Goal: Information Seeking & Learning: Learn about a topic

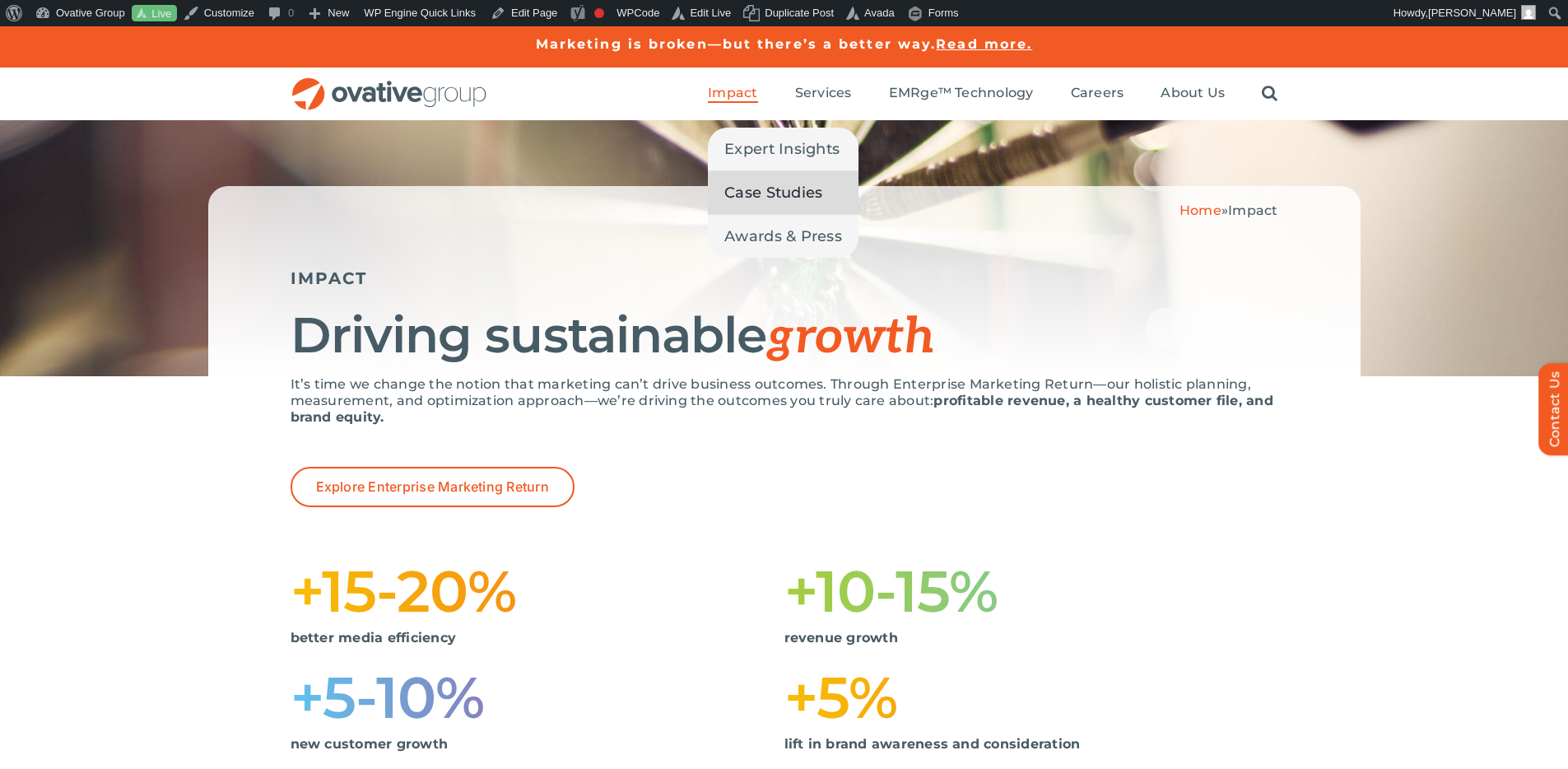
click at [757, 185] on span "Case Studies" at bounding box center [773, 192] width 98 height 23
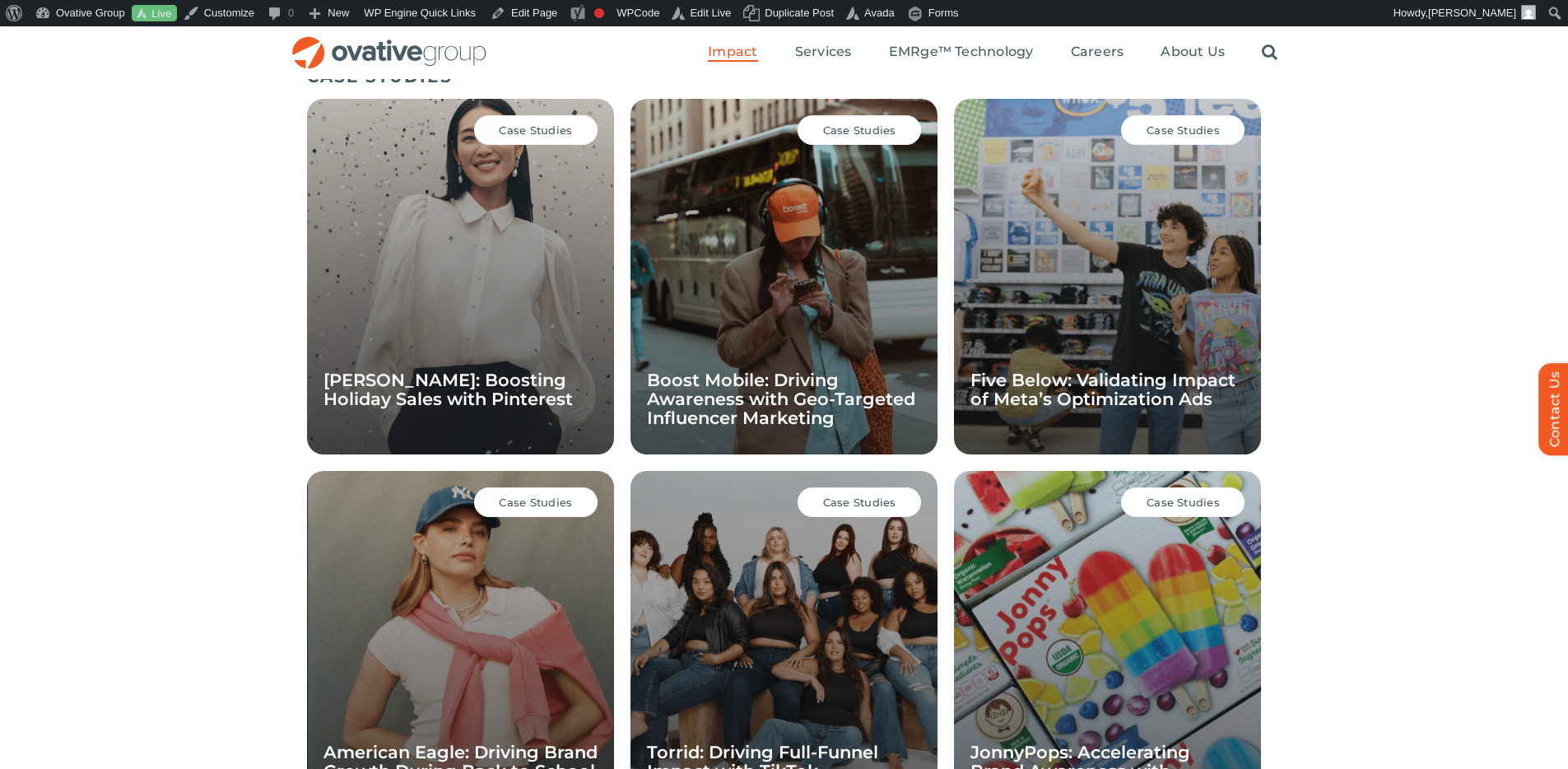
scroll to position [1134, 0]
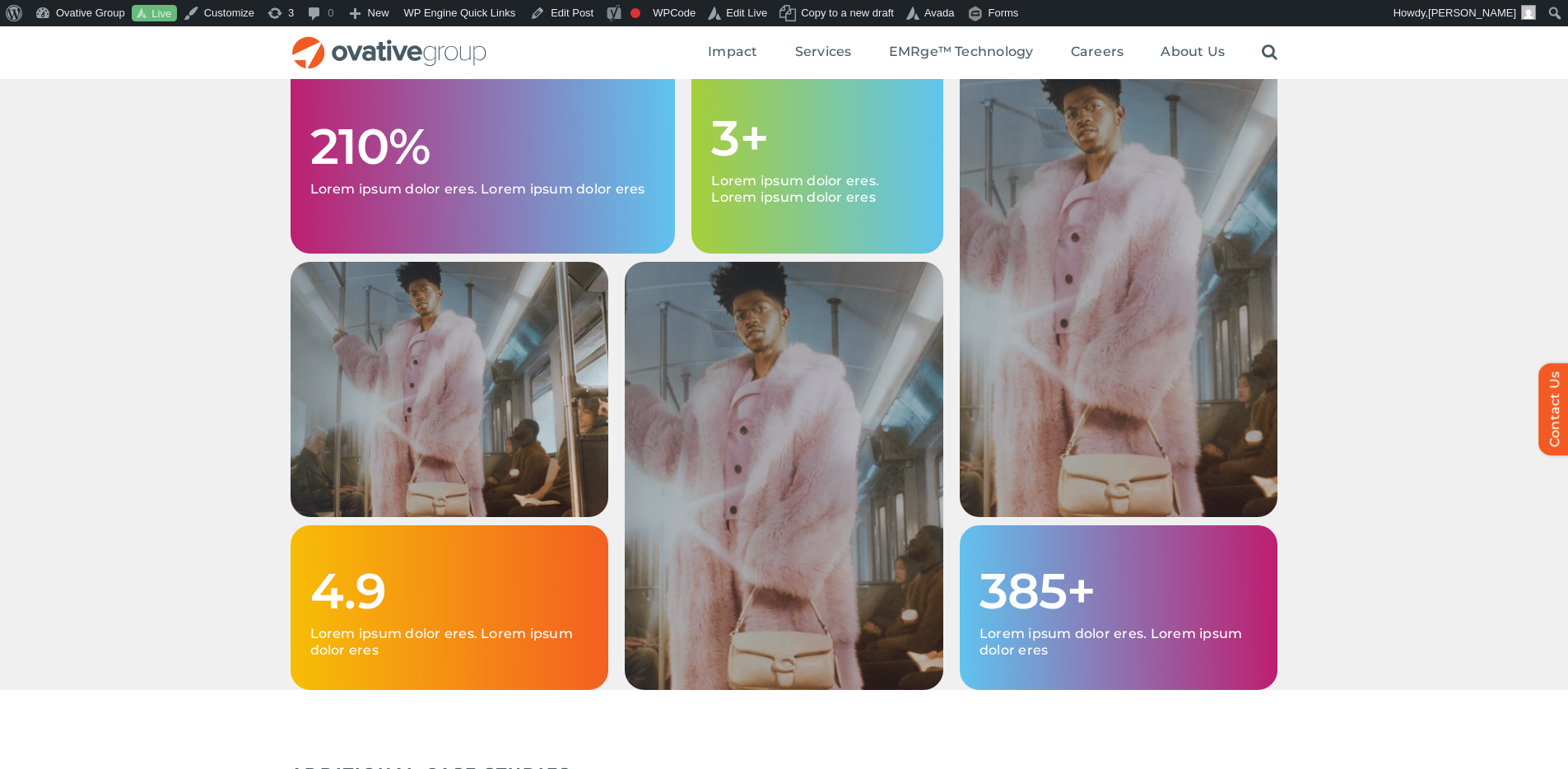
scroll to position [2494, 0]
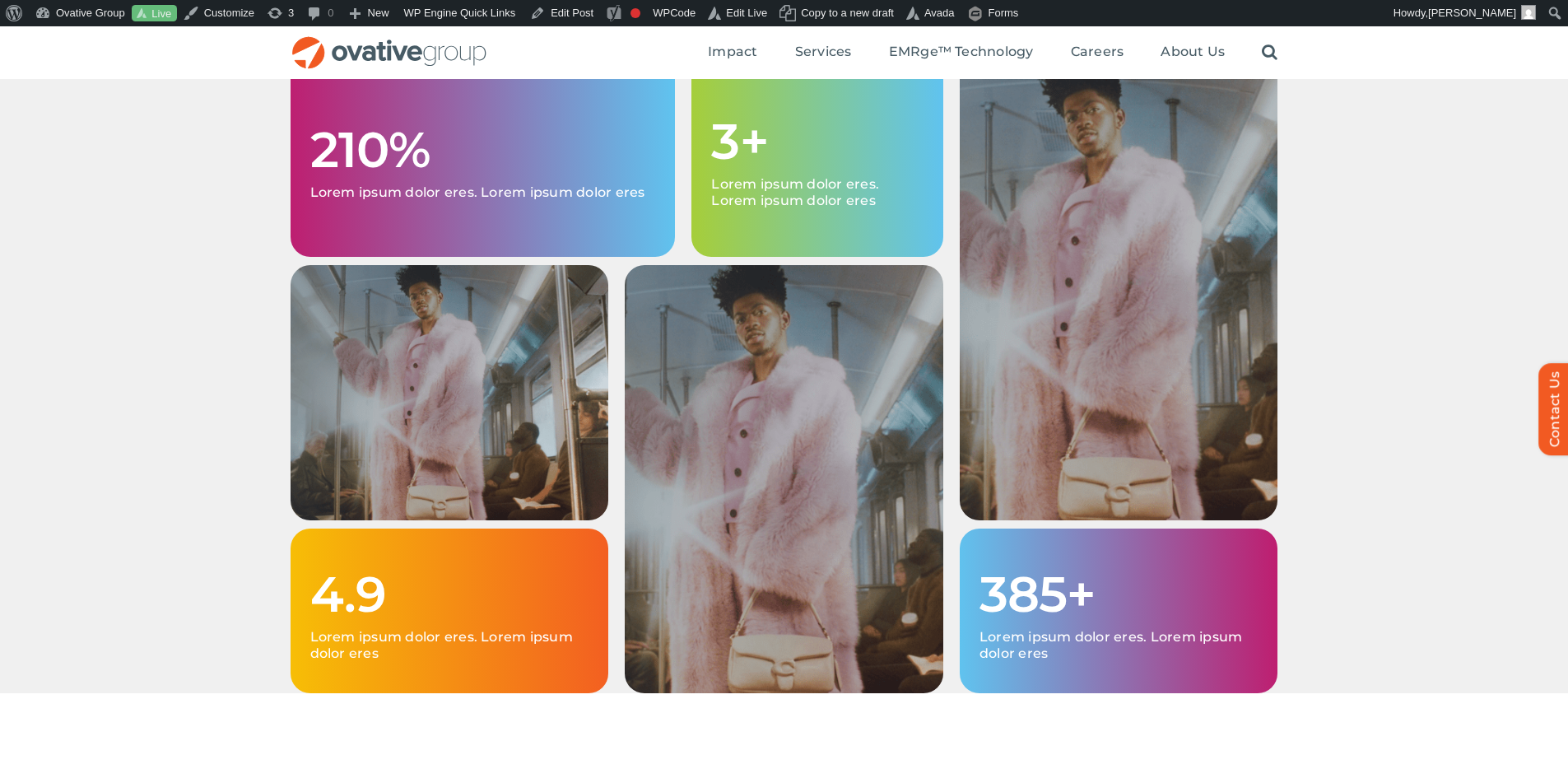
click at [1419, 331] on div "210% Lorem ipsum dolor eres. Lorem ipsum dolor eres 3+ Lorem ipsum dolor eres. …" at bounding box center [784, 376] width 1568 height 634
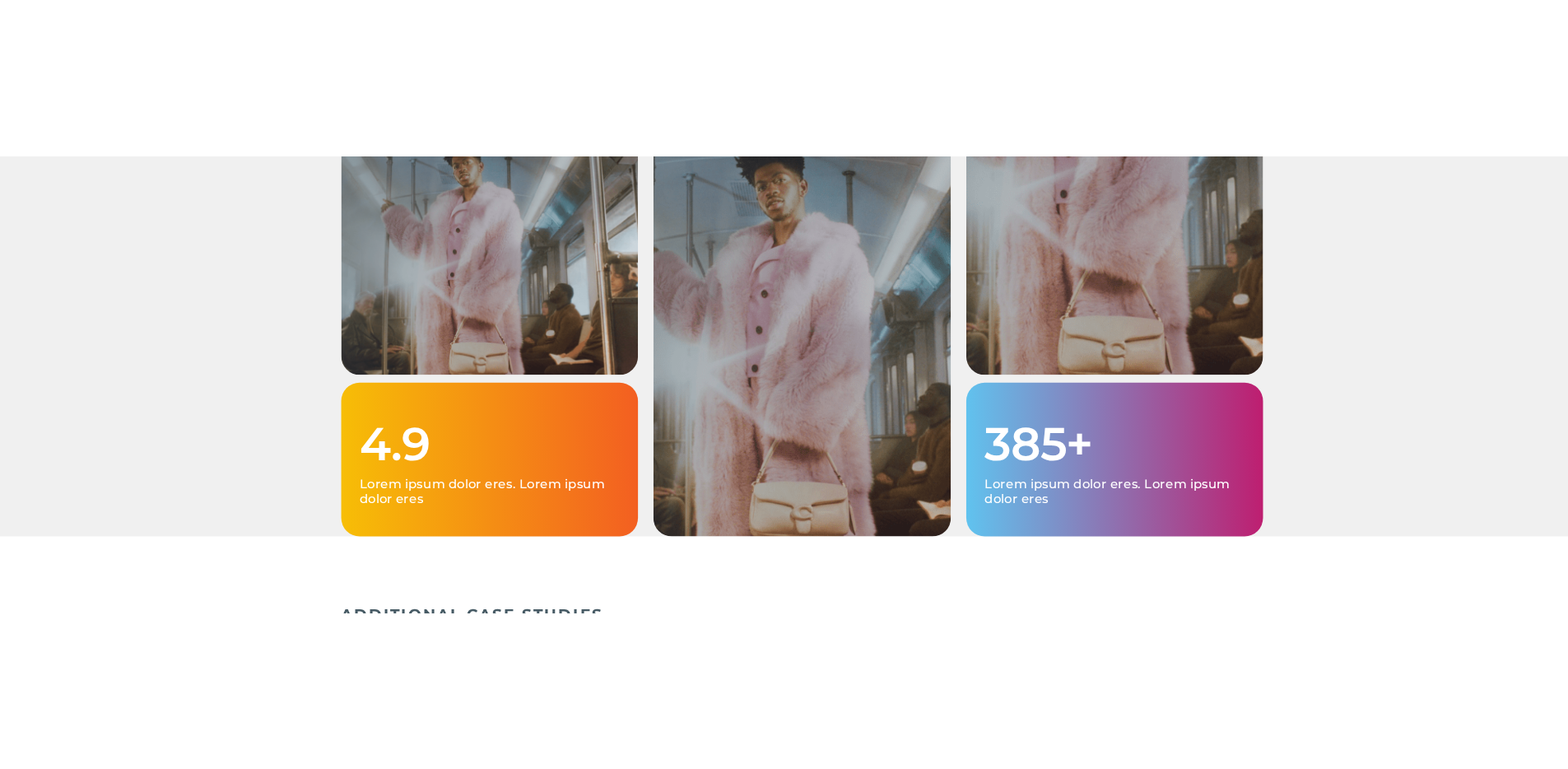
scroll to position [2359, 0]
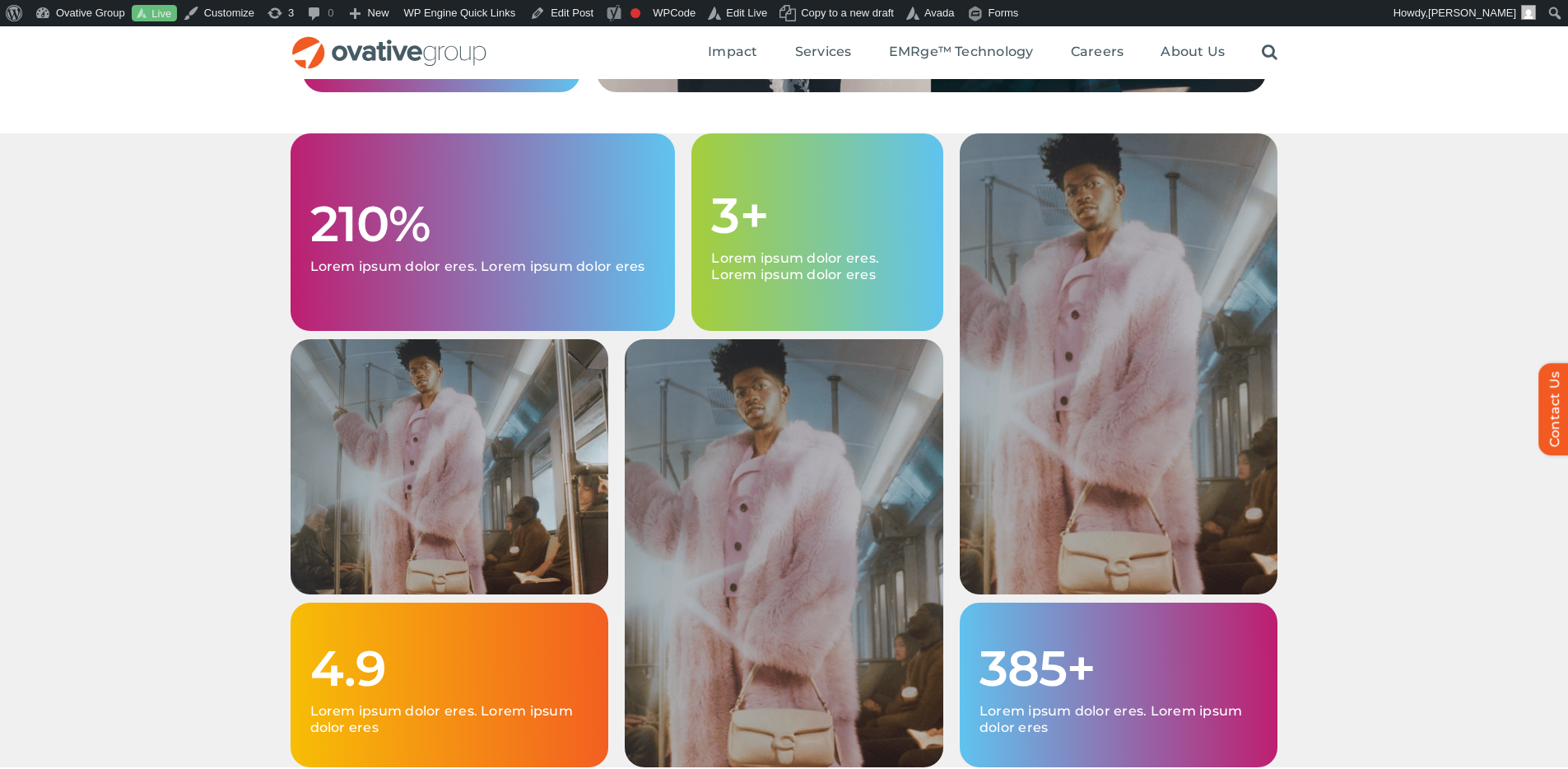
click at [1354, 253] on div "210% Lorem ipsum dolor eres. Lorem ipsum dolor eres 3+ Lorem ipsum dolor eres. …" at bounding box center [784, 450] width 1568 height 634
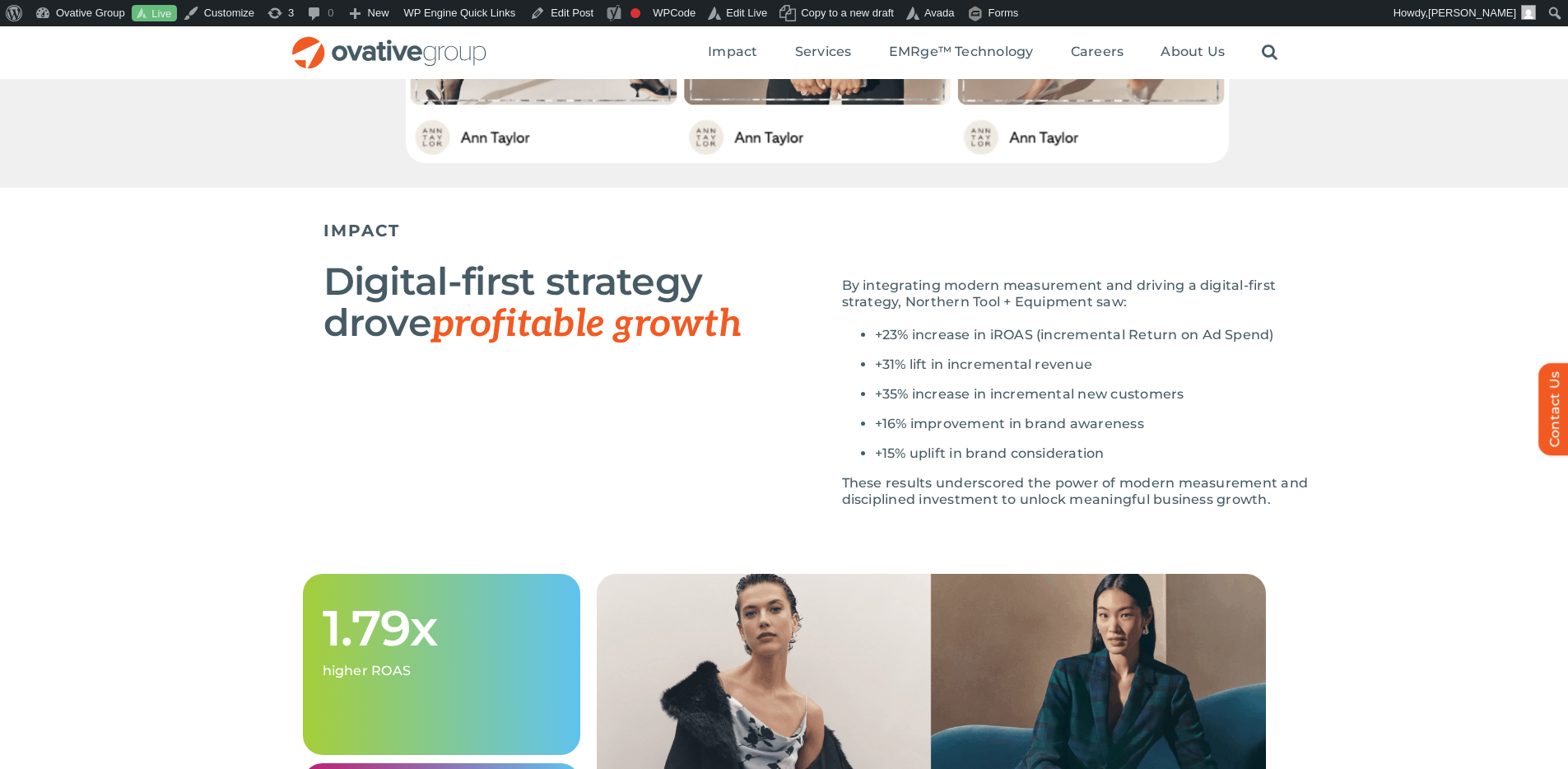
scroll to position [1502, 0]
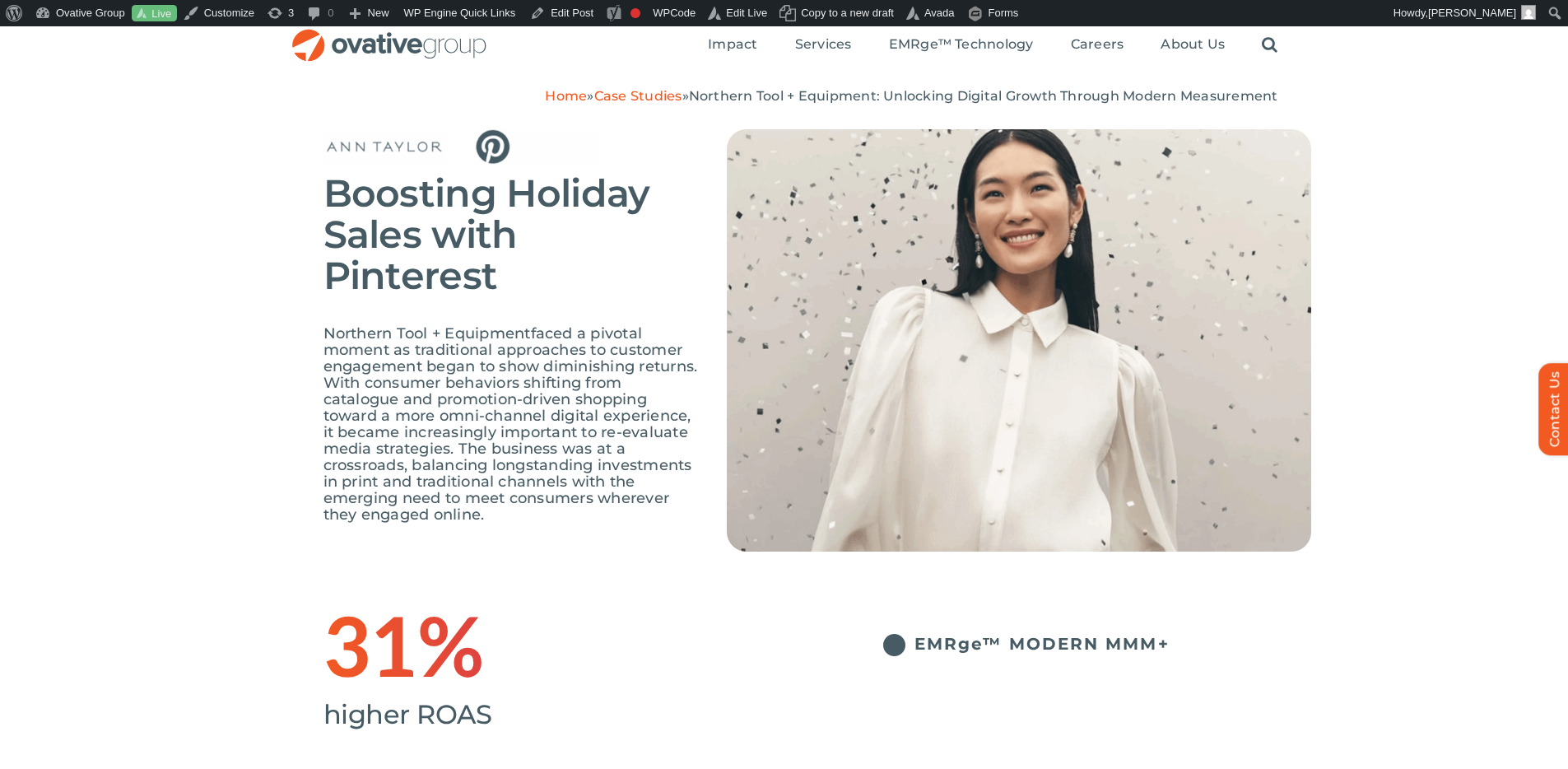
scroll to position [64, 0]
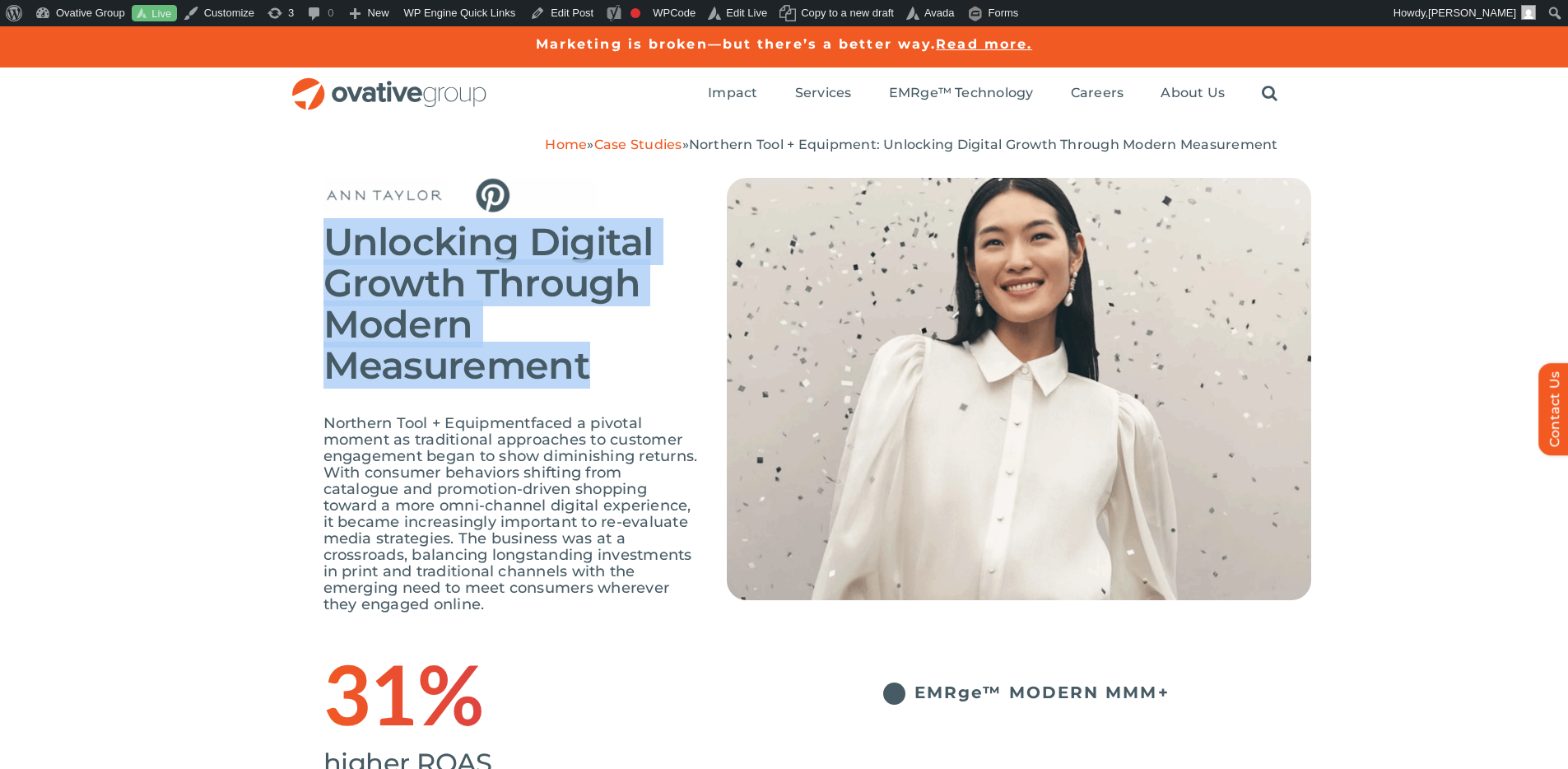
drag, startPoint x: 594, startPoint y: 360, endPoint x: 329, endPoint y: 243, distance: 289.7
click at [329, 243] on h2 "Unlocking Digital Growth Through Modern Measurement" at bounding box center [513, 303] width 379 height 164
copy span "Unlocking Digital Growth Through Modern Measurement"
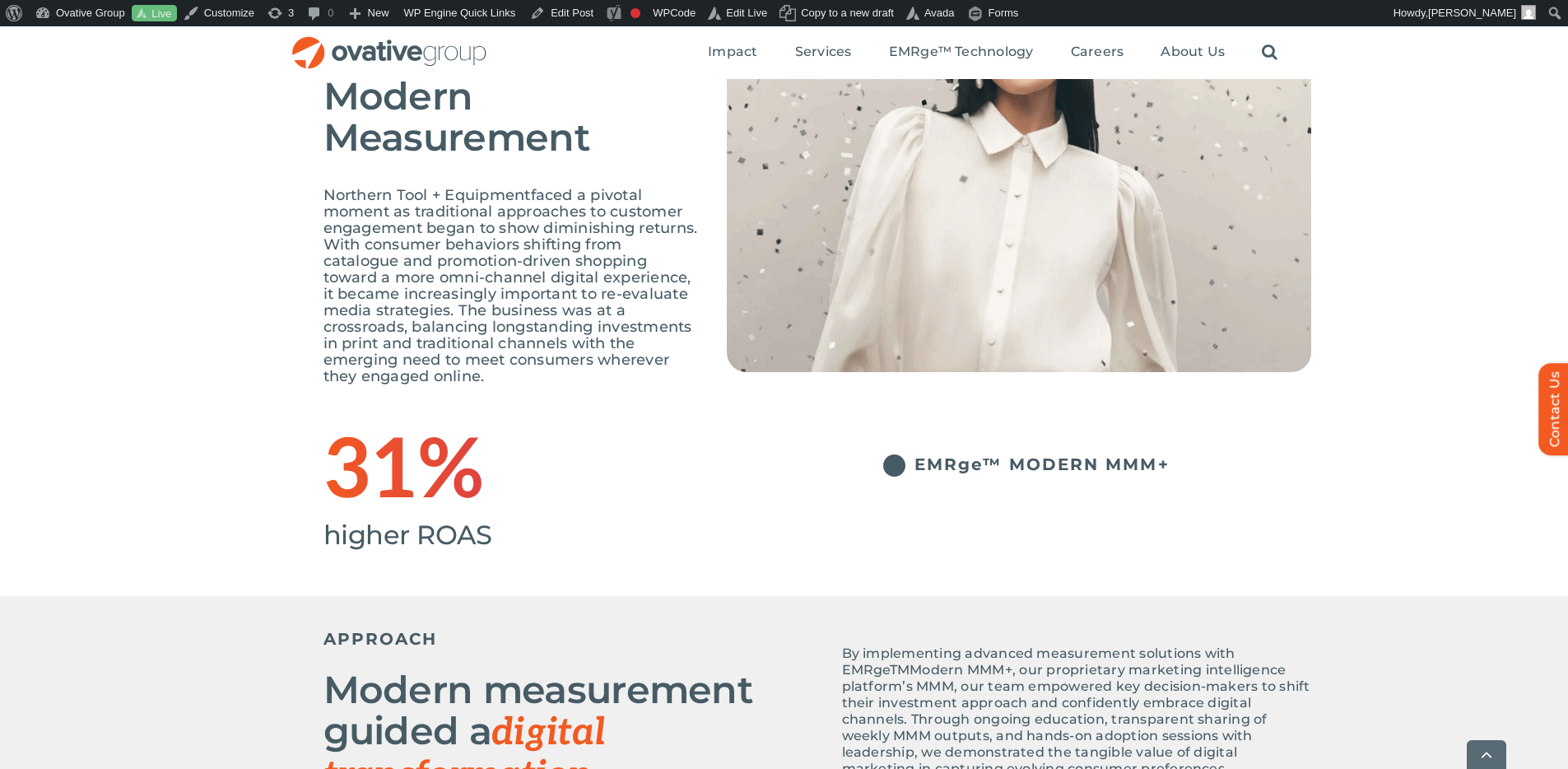
scroll to position [245, 0]
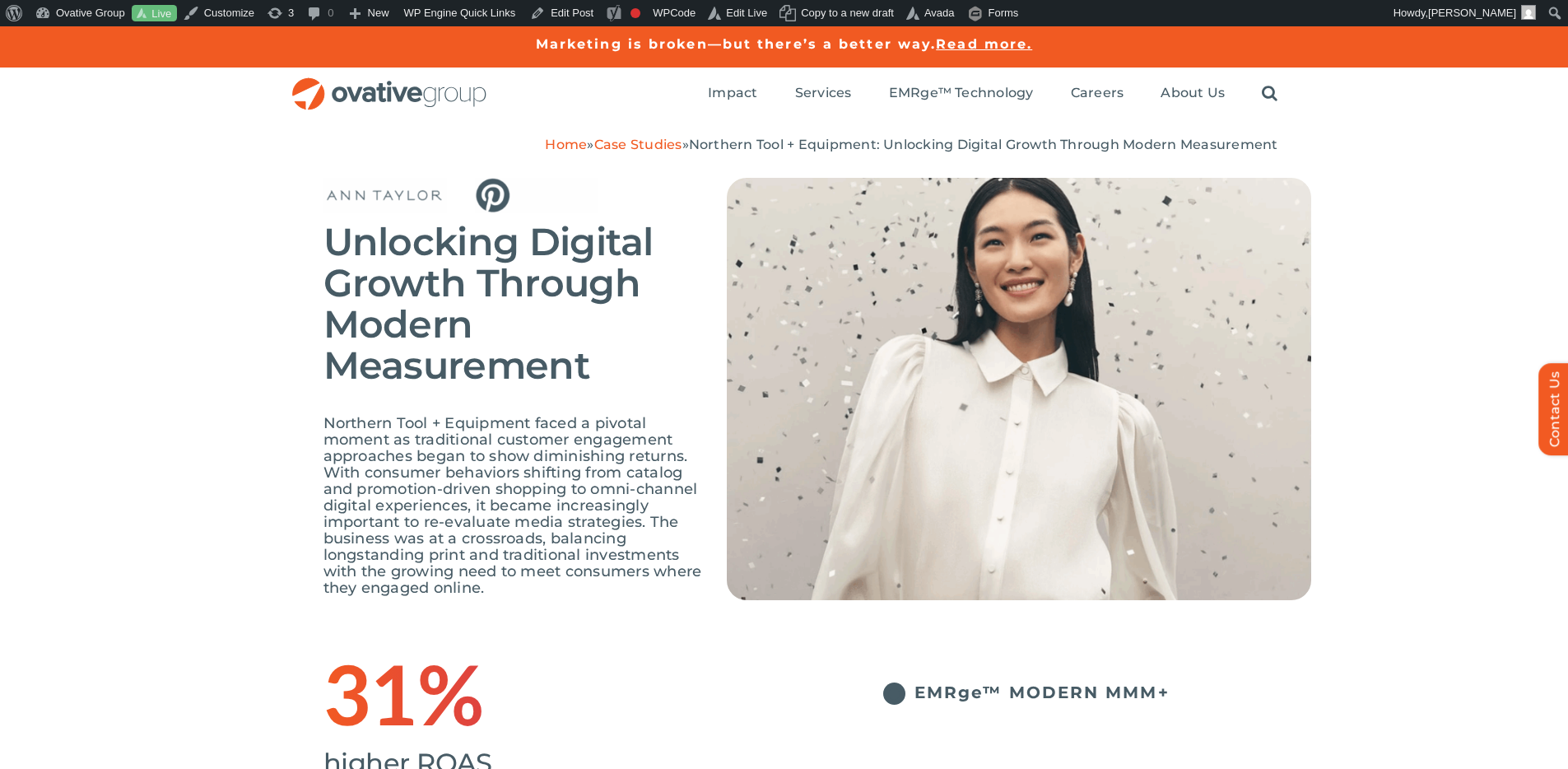
click at [370, 264] on span "Unlocking Digital Growth Through Modern Measurement" at bounding box center [489, 303] width 330 height 170
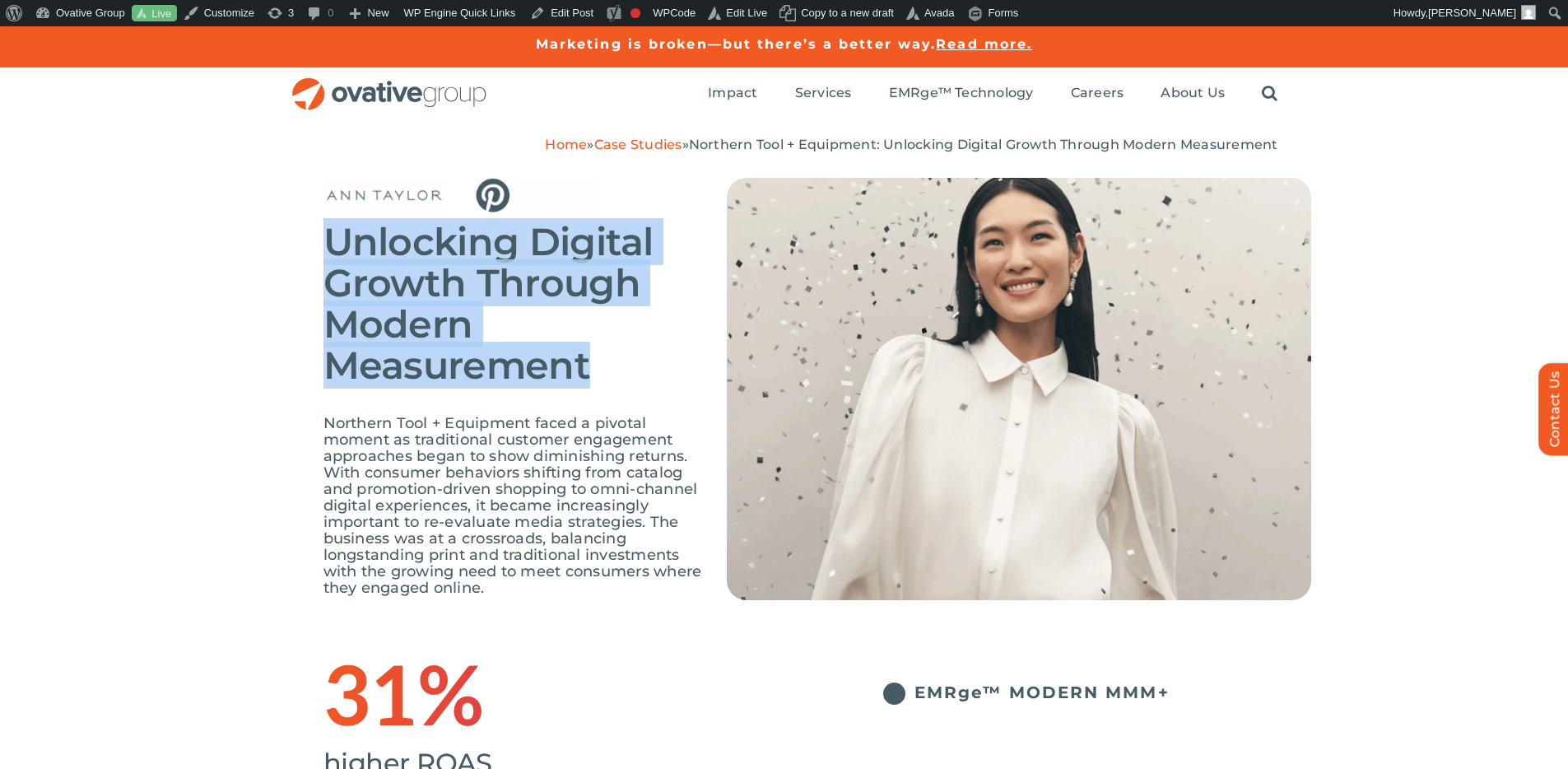
drag, startPoint x: 331, startPoint y: 235, endPoint x: 584, endPoint y: 370, distance: 286.8
click at [584, 370] on span "Unlocking Digital Growth Through Modern Measurement" at bounding box center [489, 303] width 330 height 170
copy span "Unlocking Digital Growth Through Modern Measurement"
click at [616, 441] on span "Northern Tool + Equipment faced a pivotal moment as traditional customer engage…" at bounding box center [513, 505] width 379 height 183
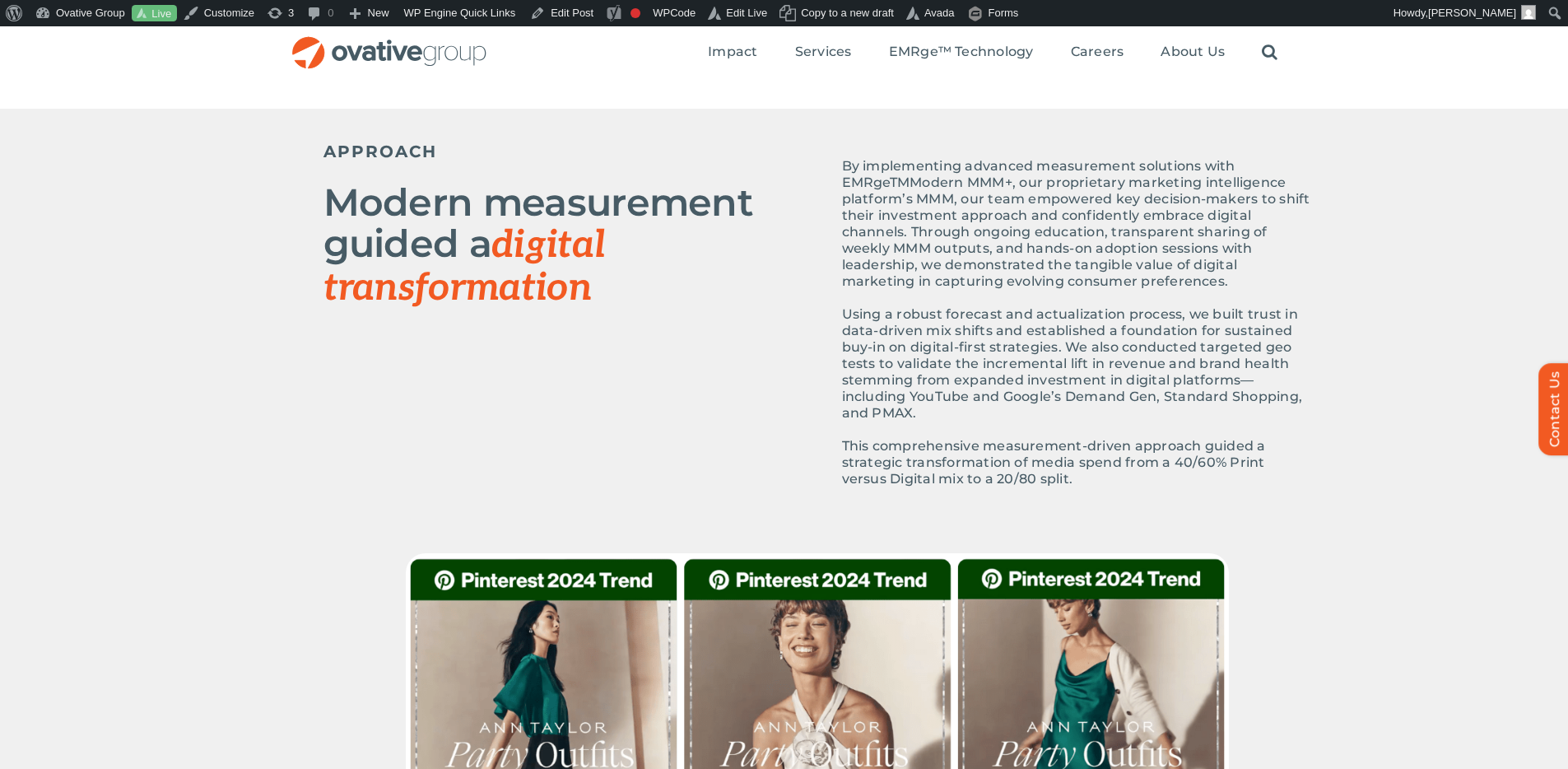
scroll to position [706, 0]
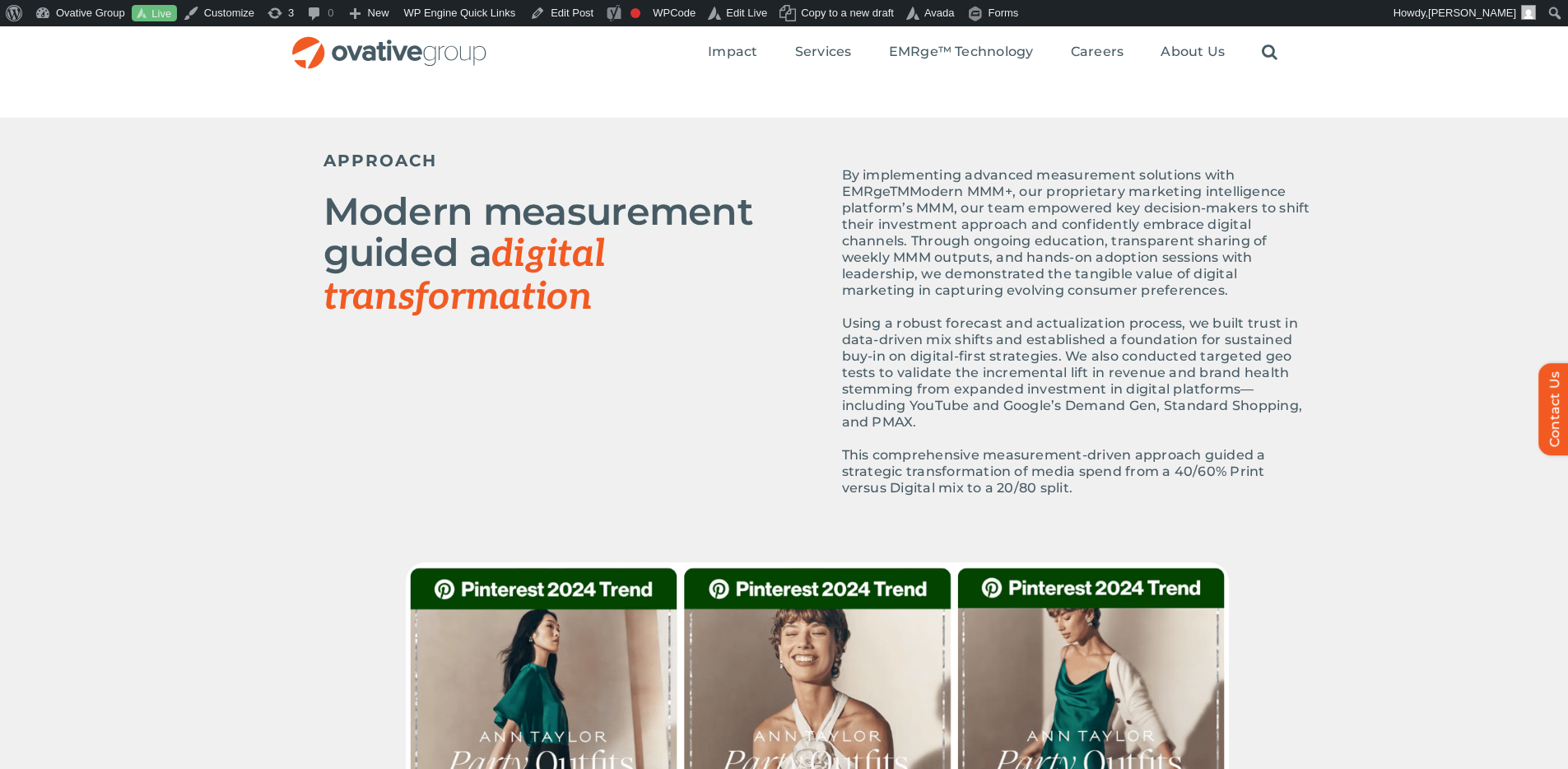
click at [1096, 417] on p "Using a robust forecast and actualization process, we built trust in data-drive…" at bounding box center [1077, 372] width 470 height 115
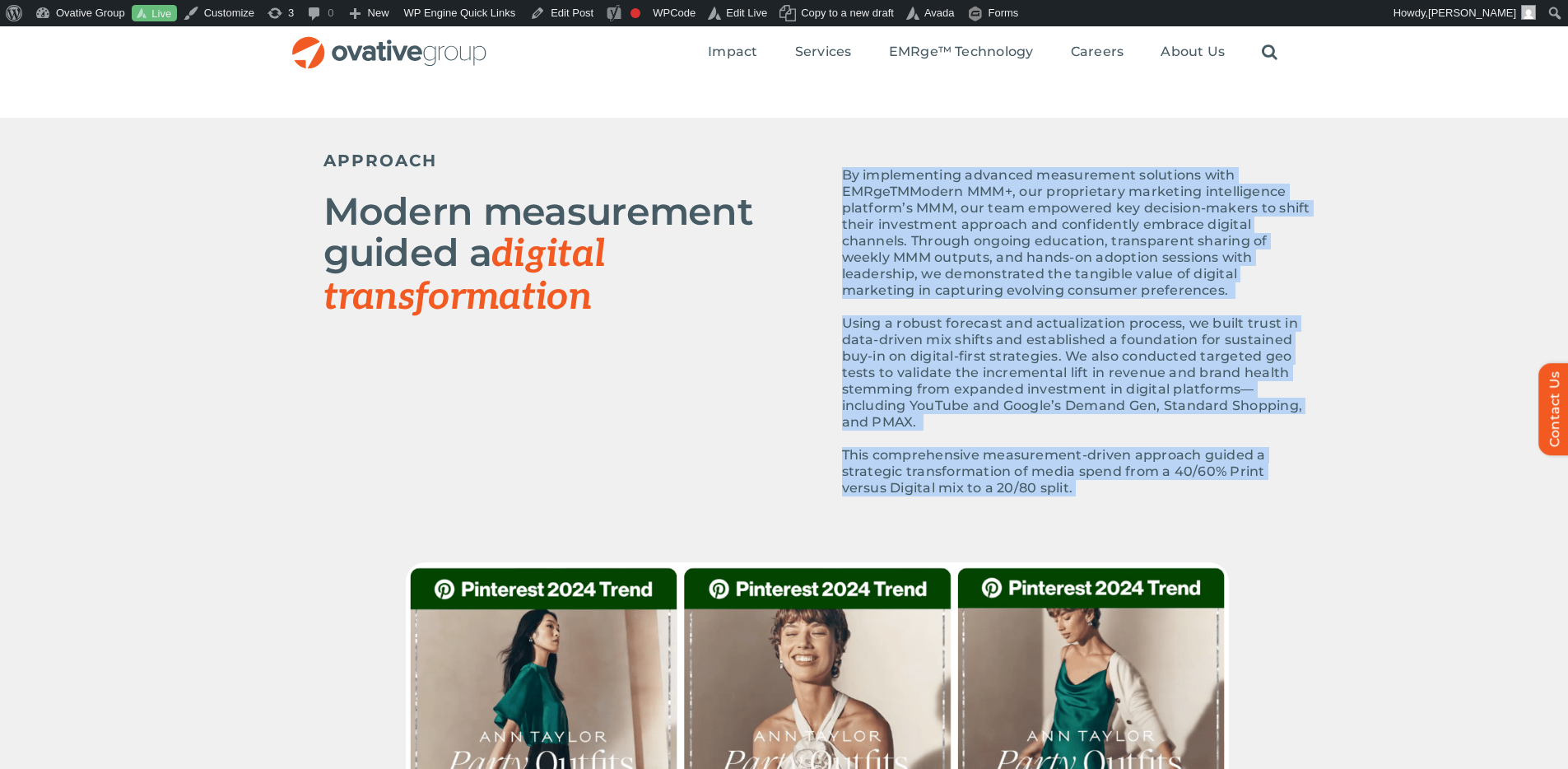
drag, startPoint x: 1037, startPoint y: 489, endPoint x: 826, endPoint y: 175, distance: 378.3
click at [826, 175] on div "By implementing advanced measurement solutions with EMRge TM Modern MMM+, our p…" at bounding box center [1064, 327] width 494 height 370
copy div "By implementing advanced measurement solutions with EMRge TM Modern MMM+, our p…"
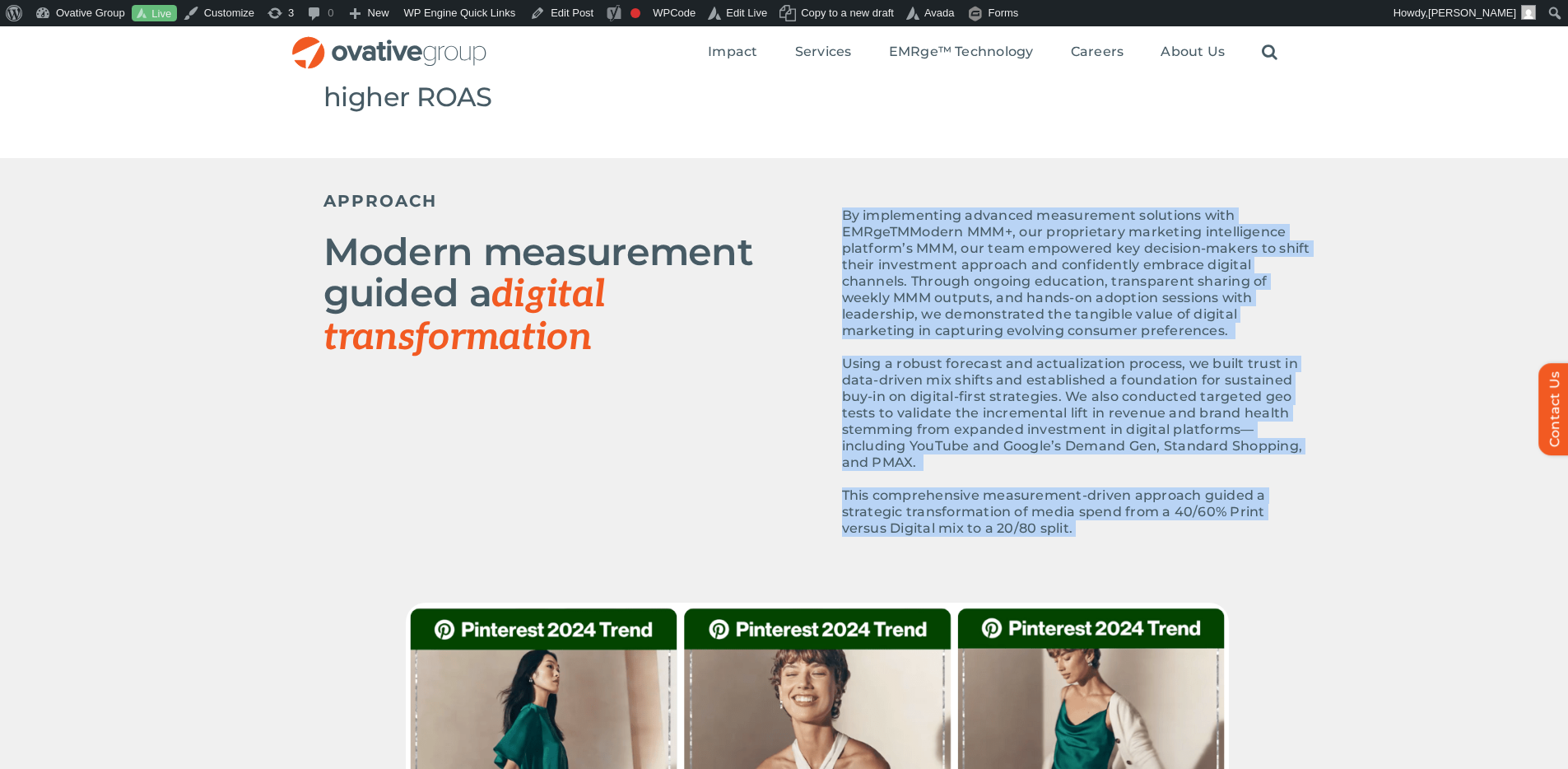
scroll to position [665, 0]
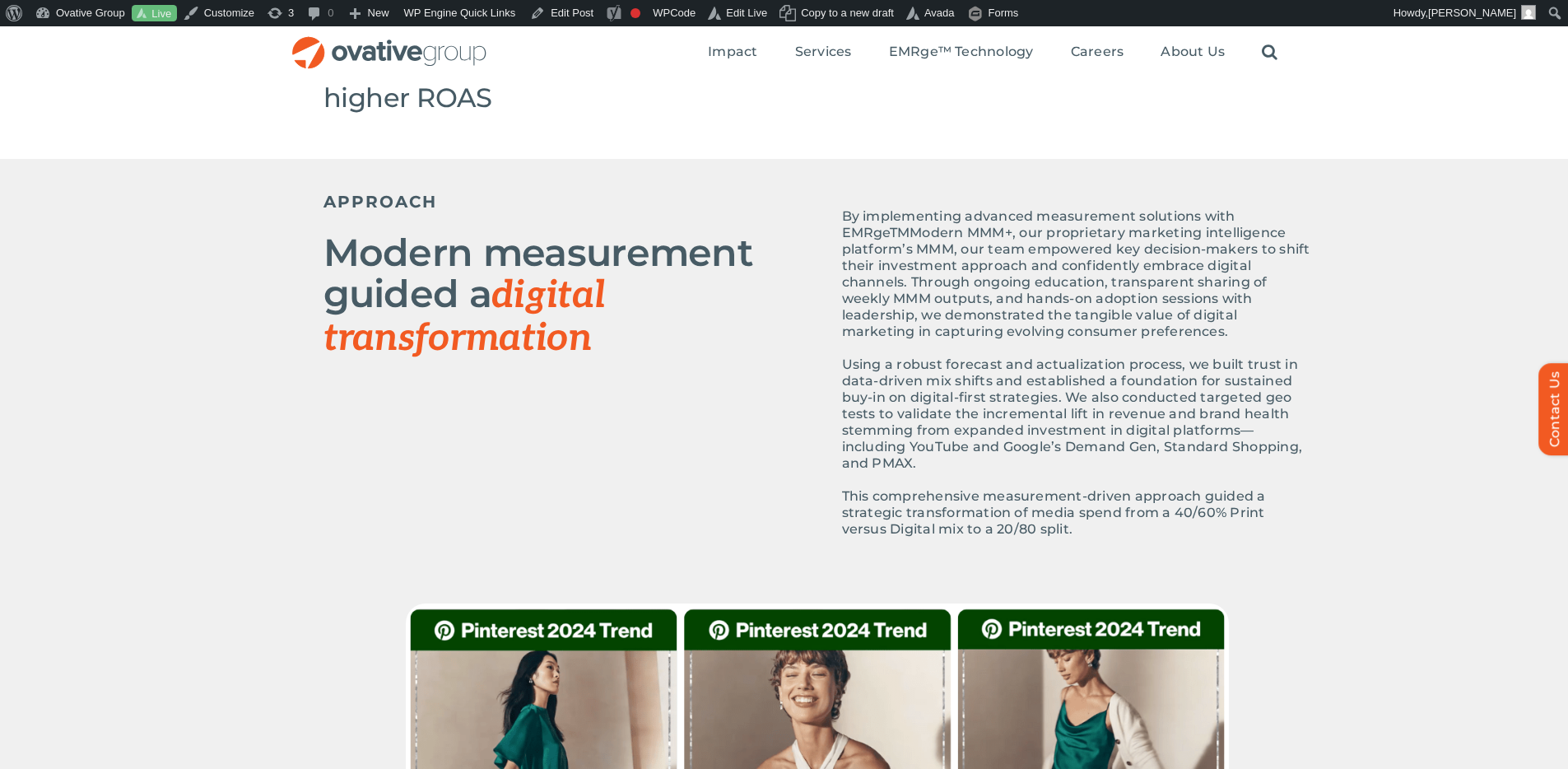
click at [1165, 430] on span "Using a robust forecast and actualization process, we built trust in data-drive…" at bounding box center [1072, 413] width 461 height 114
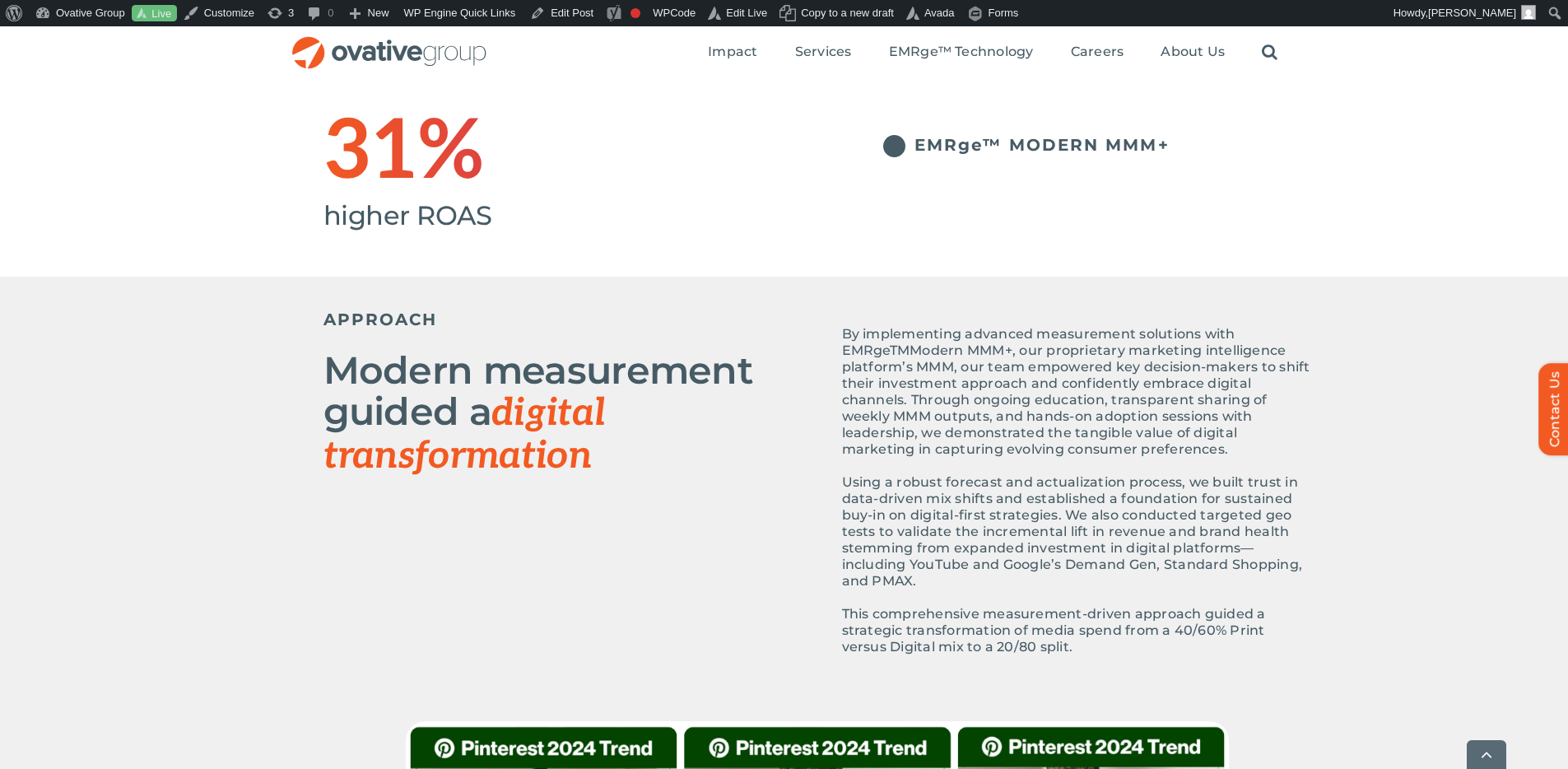
scroll to position [556, 0]
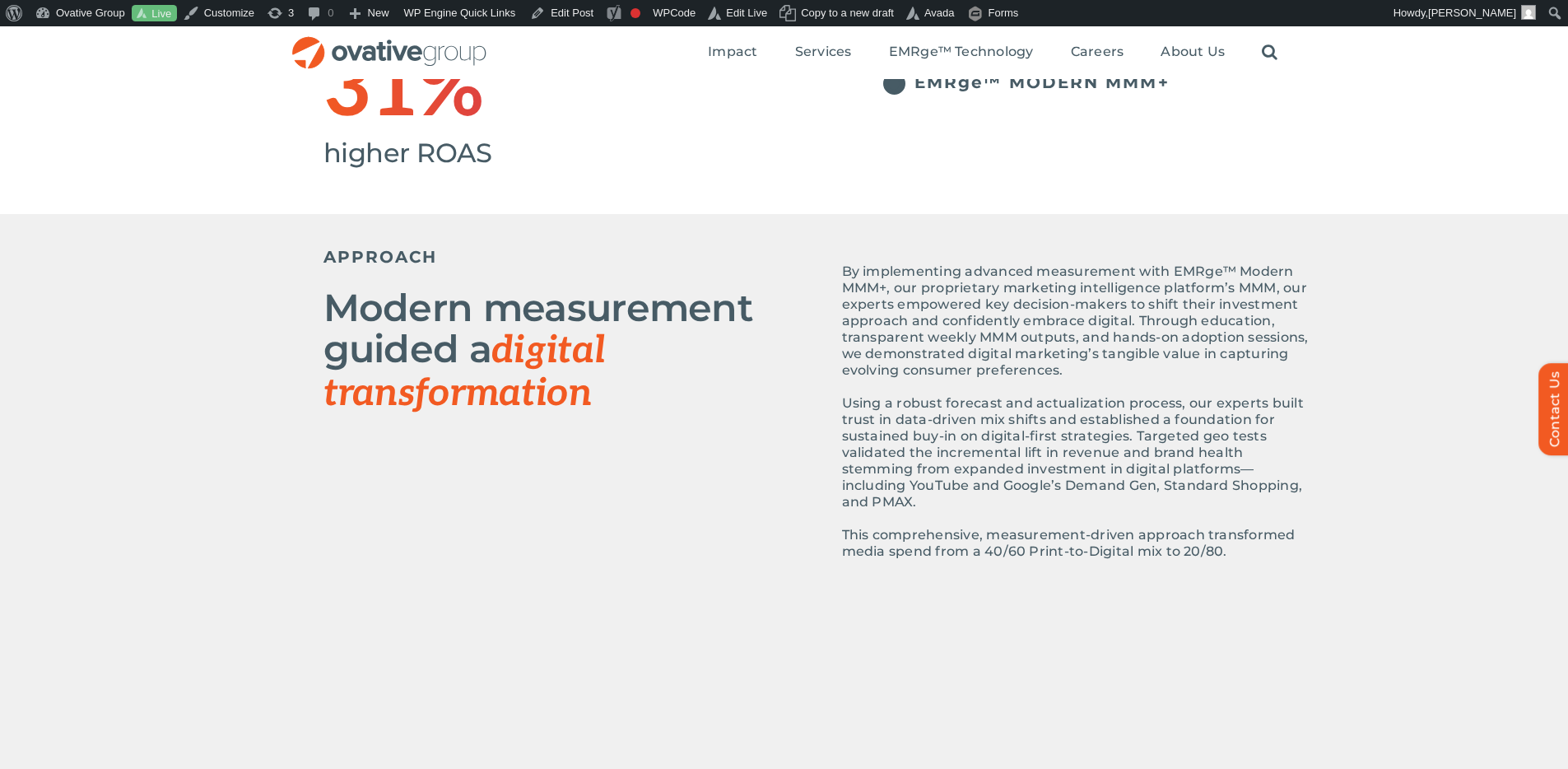
scroll to position [605, 0]
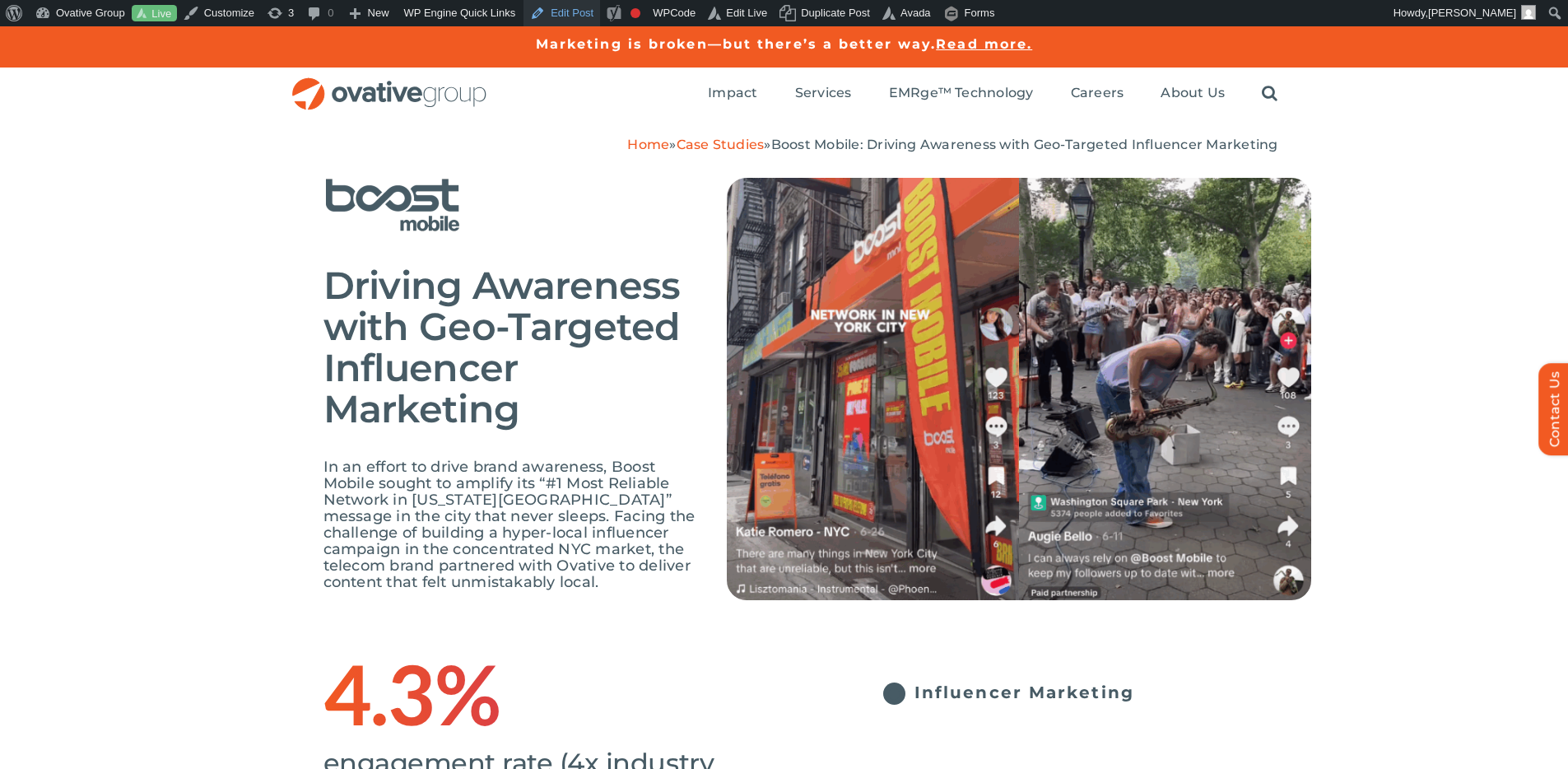
click at [581, 4] on link "Edit Post" at bounding box center [561, 13] width 76 height 26
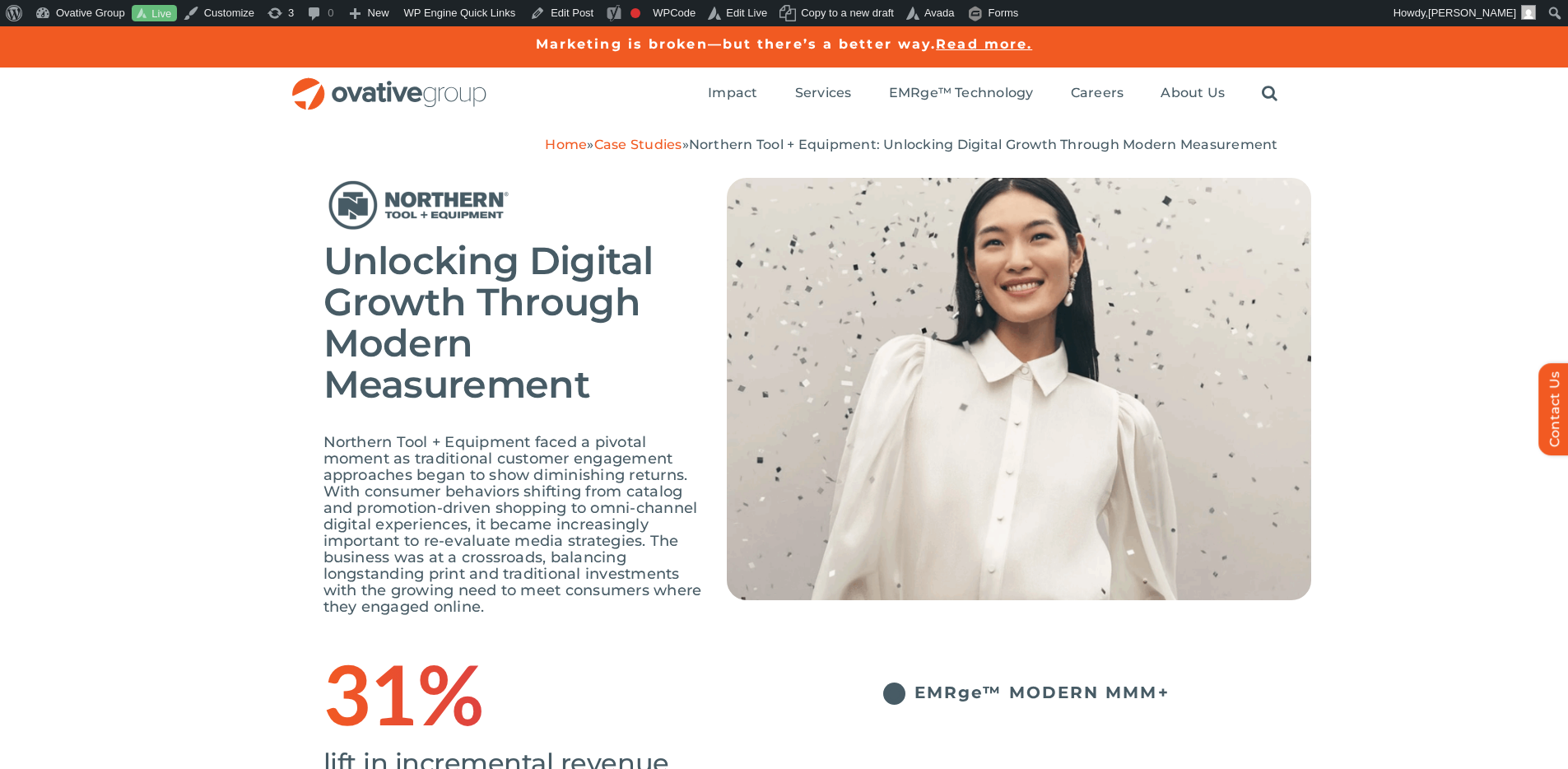
click at [1385, 370] on div "Unlocking Digital Growth Through Modern Measurement Northern Tool + Equipment f…" at bounding box center [784, 401] width 1568 height 497
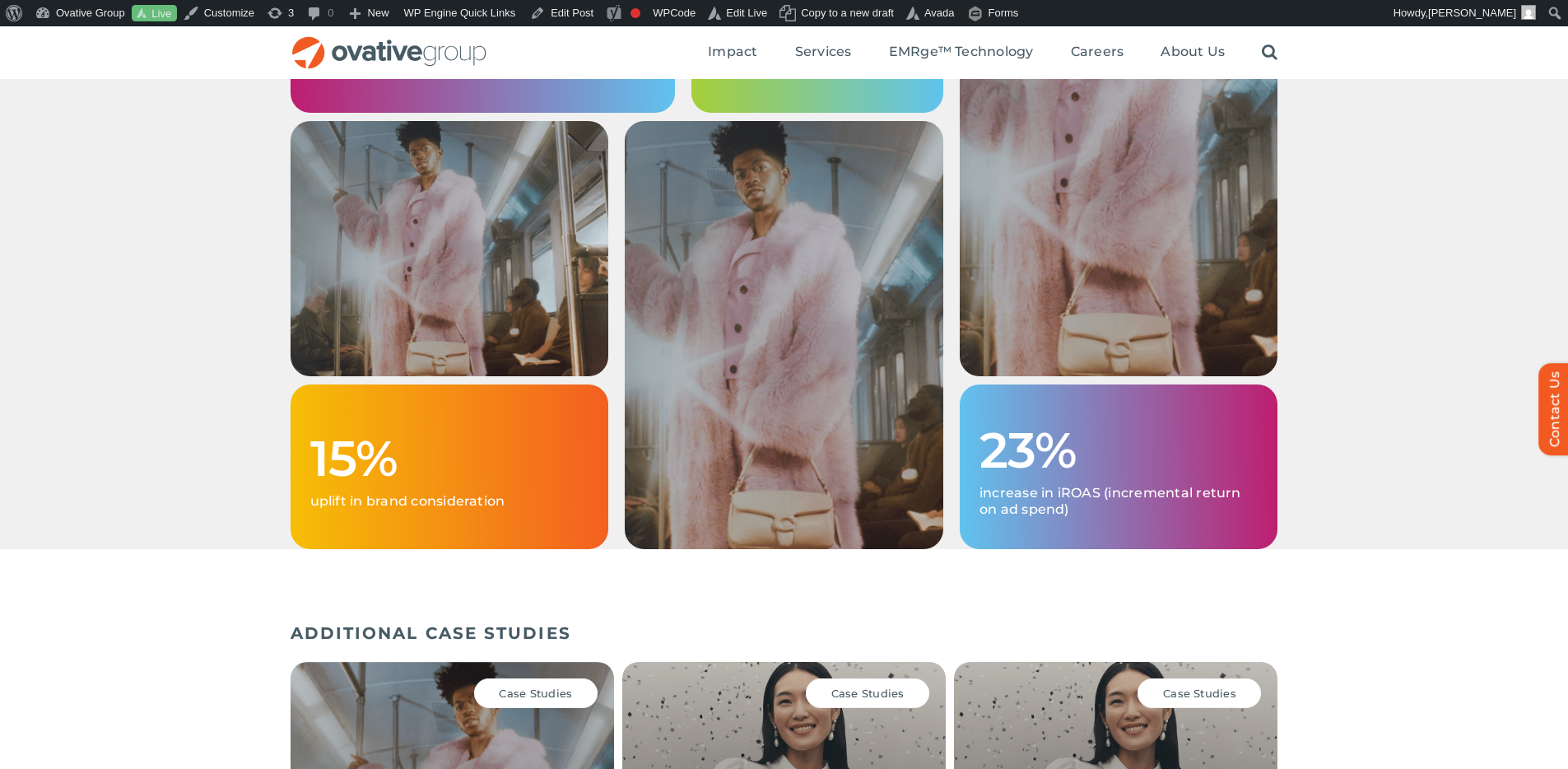
scroll to position [1919, 0]
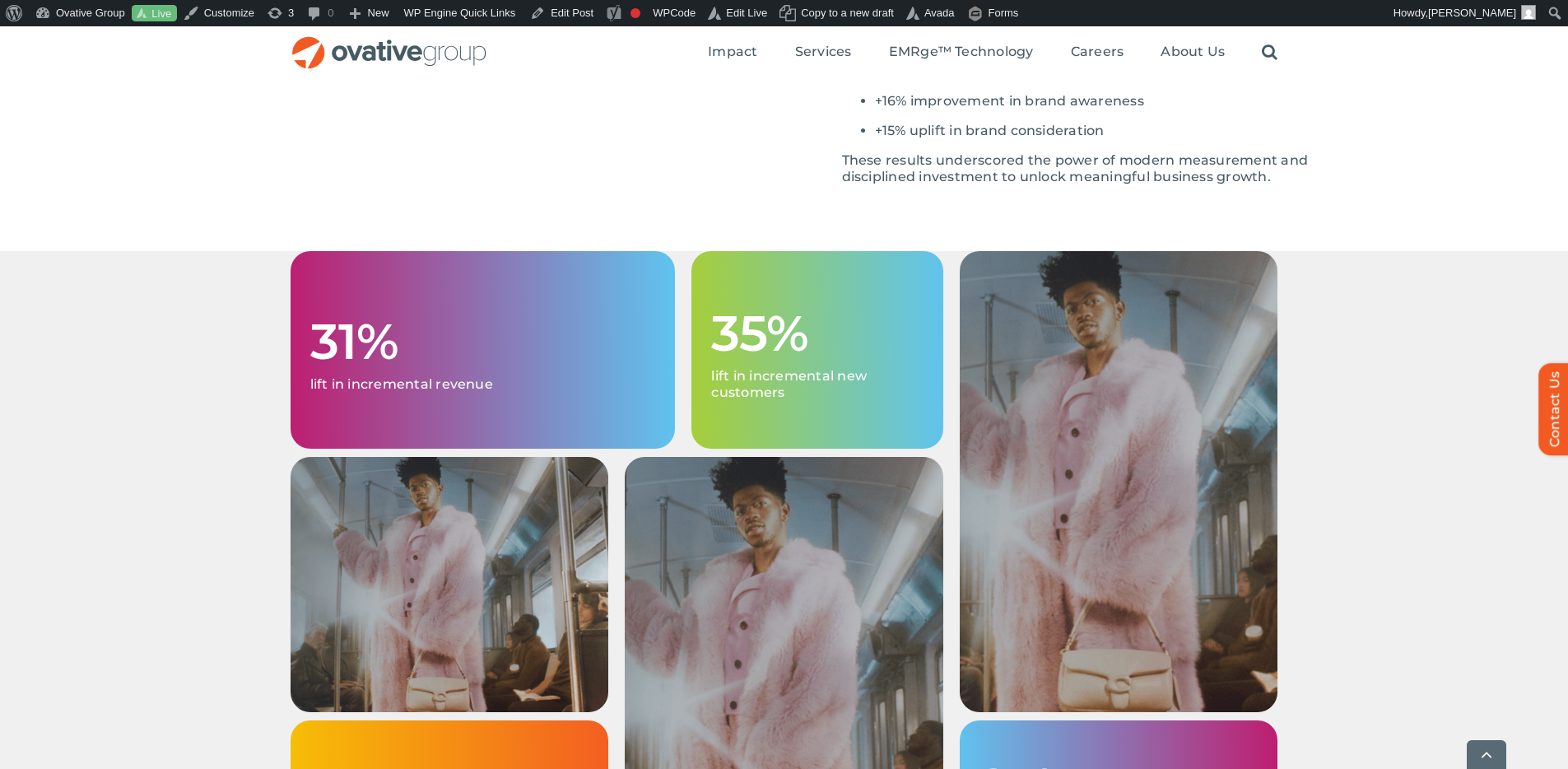
scroll to position [2250, 0]
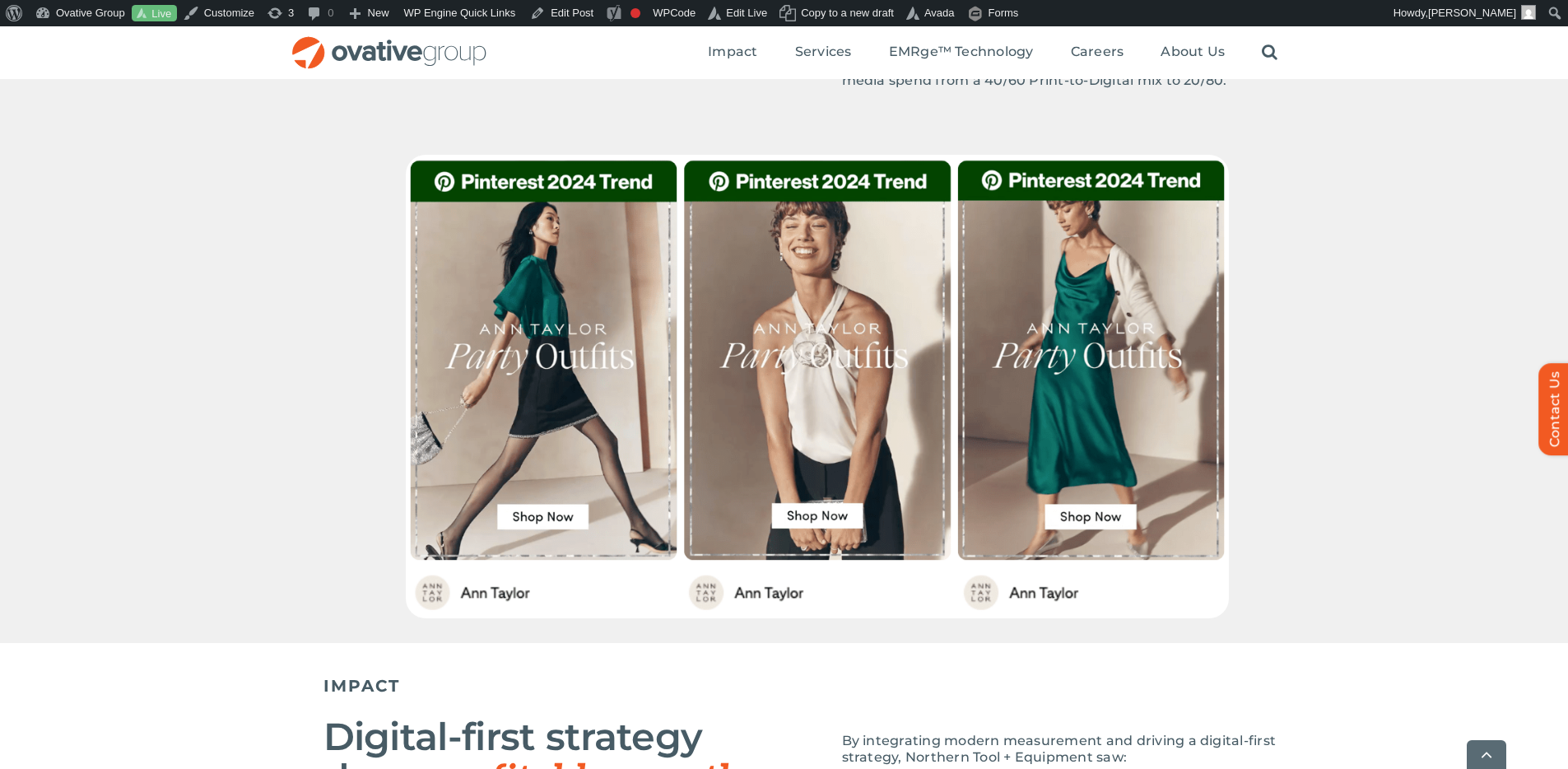
scroll to position [1081, 0]
click at [1468, 348] on div at bounding box center [784, 397] width 1568 height 488
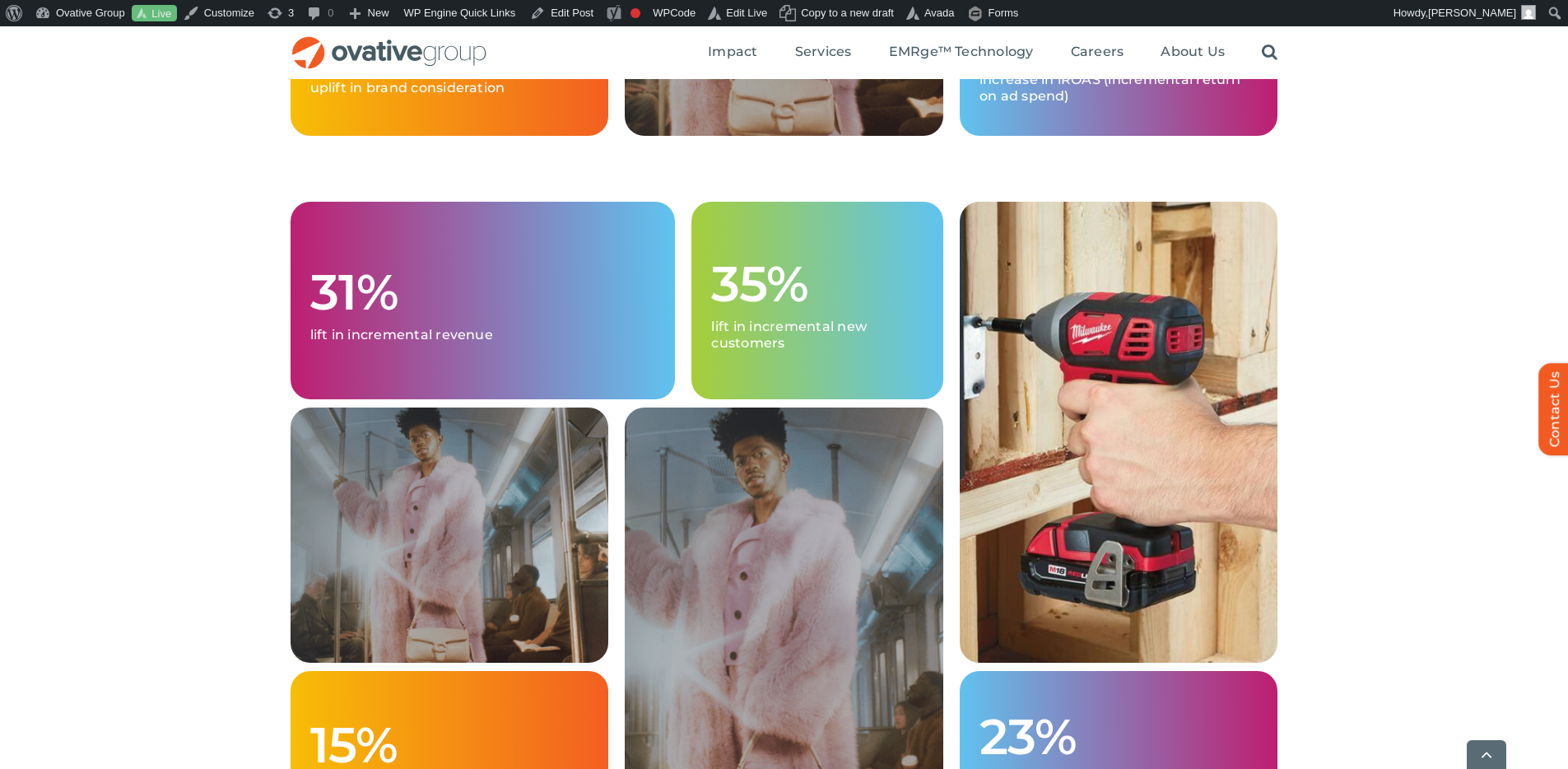
scroll to position [2610, 0]
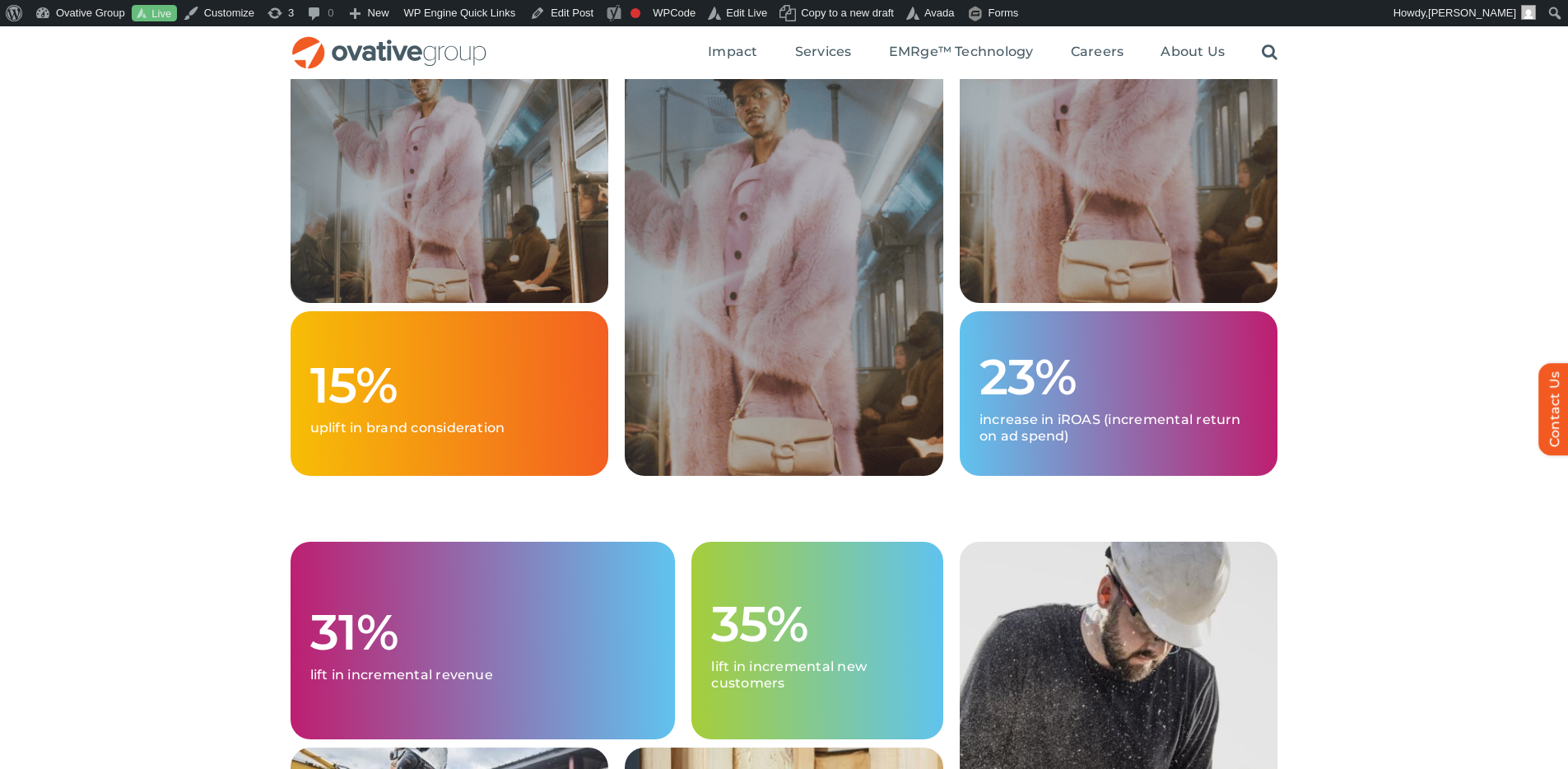
scroll to position [1925, 0]
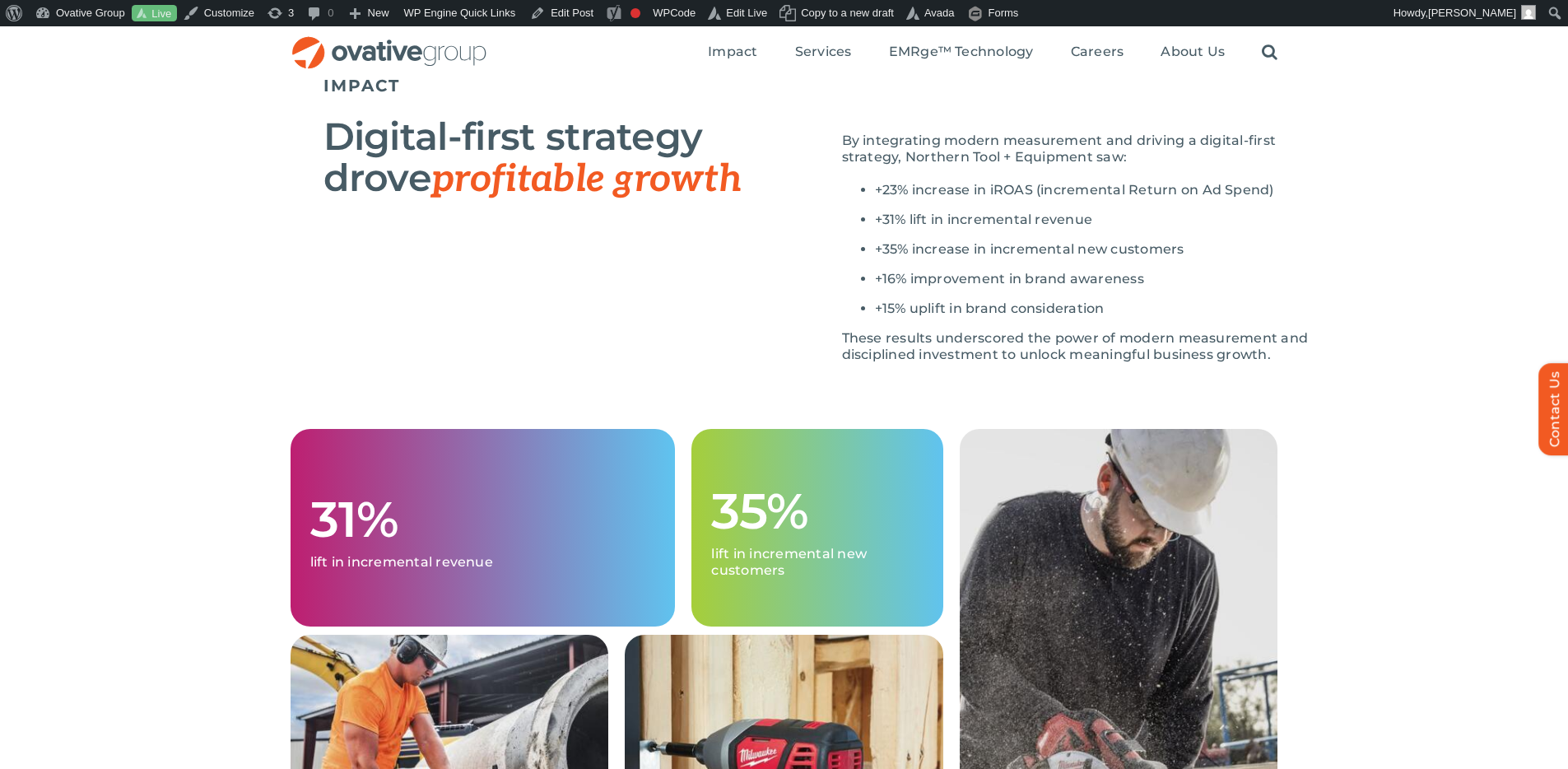
scroll to position [1630, 0]
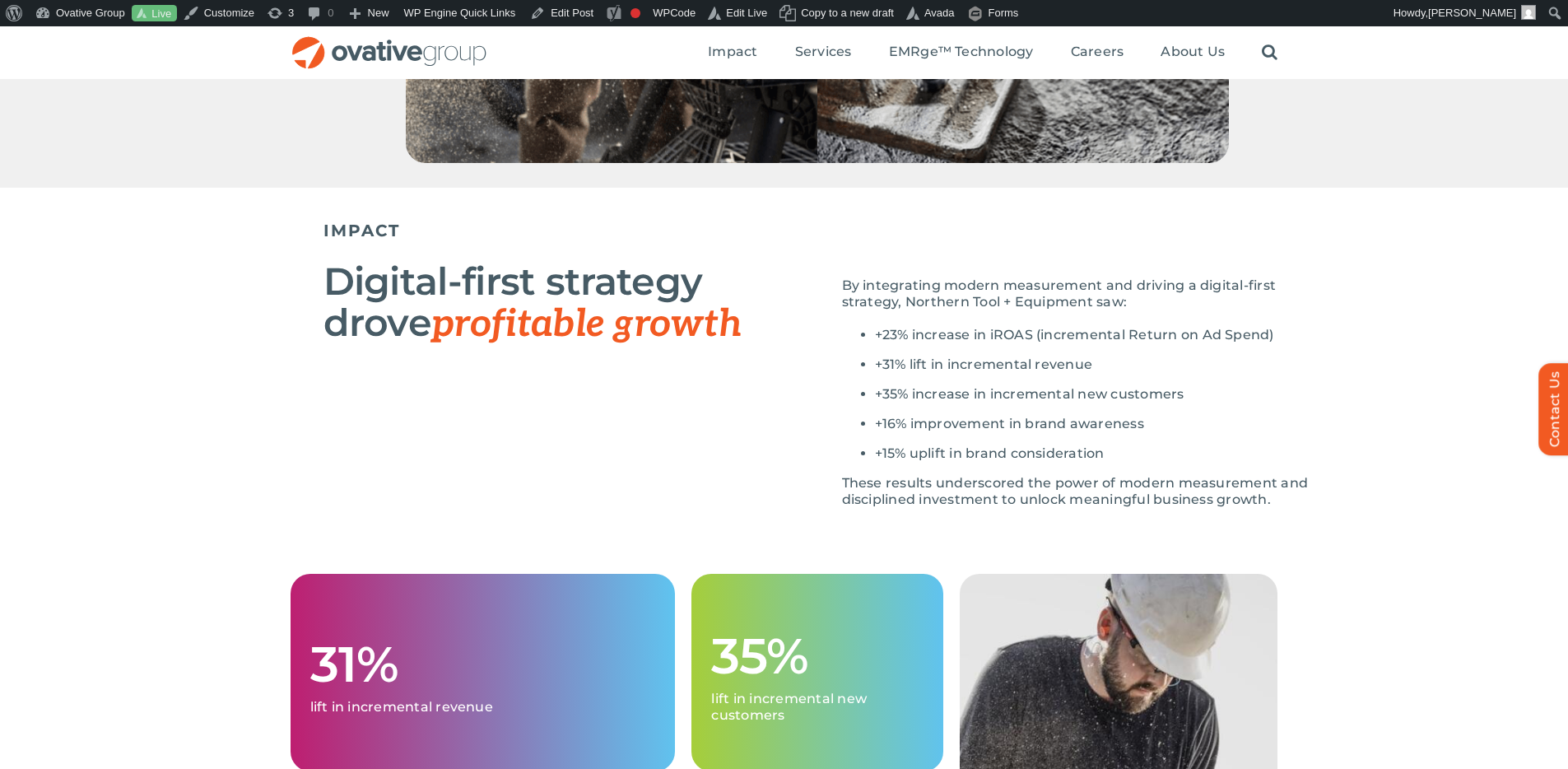
click at [1326, 333] on div "IMPACT Digital-first strategy drove profitable growth By integrating modern mea…" at bounding box center [784, 381] width 1568 height 386
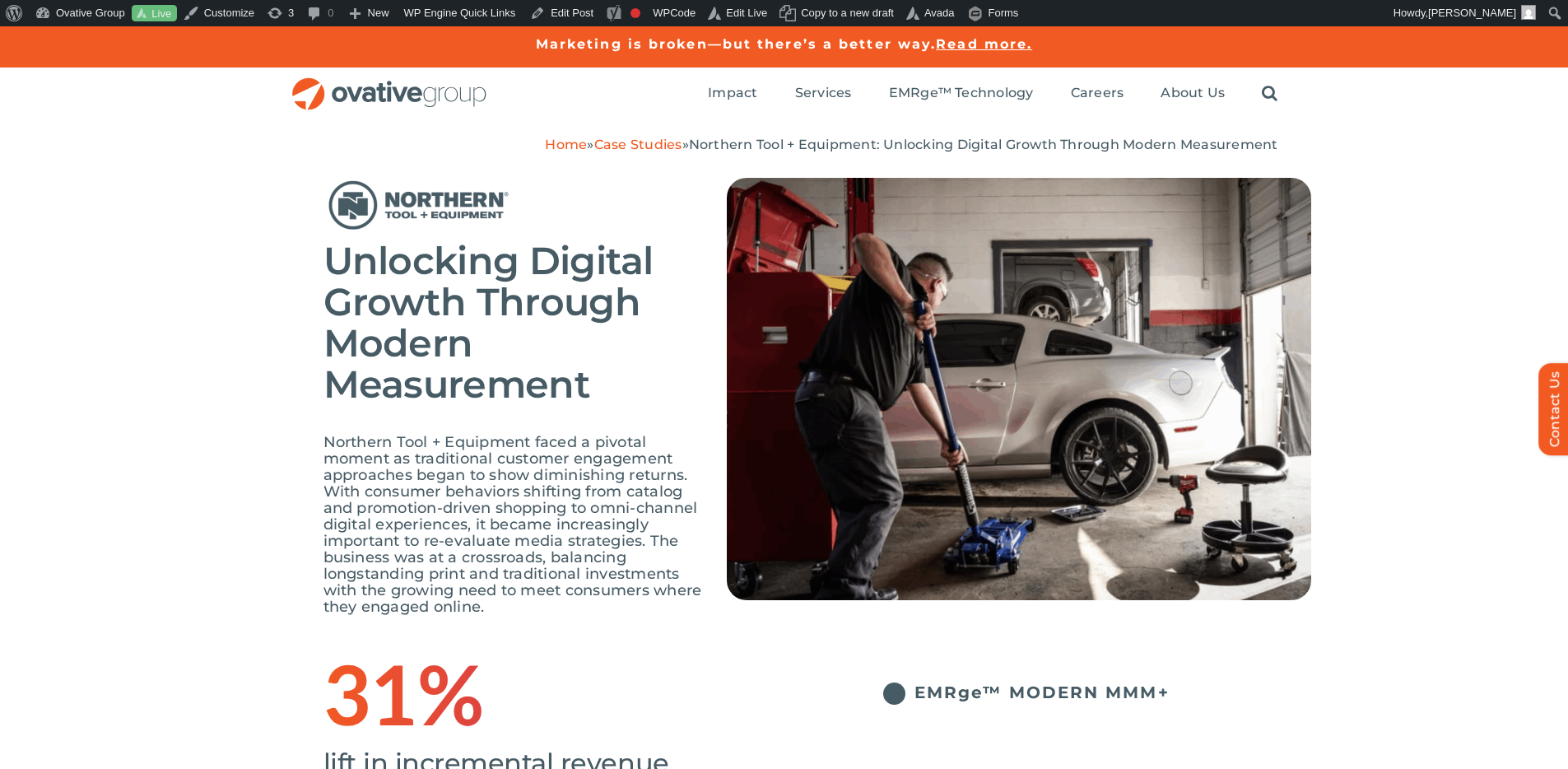
click at [1404, 336] on div "Unlocking Digital Growth Through Modern Measurement Northern Tool + Equipment f…" at bounding box center [784, 401] width 1568 height 497
click at [520, 303] on span "Unlocking Digital Growth Through Modern Measurement" at bounding box center [489, 322] width 330 height 170
click at [692, 447] on p "Northern Tool + Equipment faced a pivotal moment as traditional customer engage…" at bounding box center [513, 524] width 379 height 181
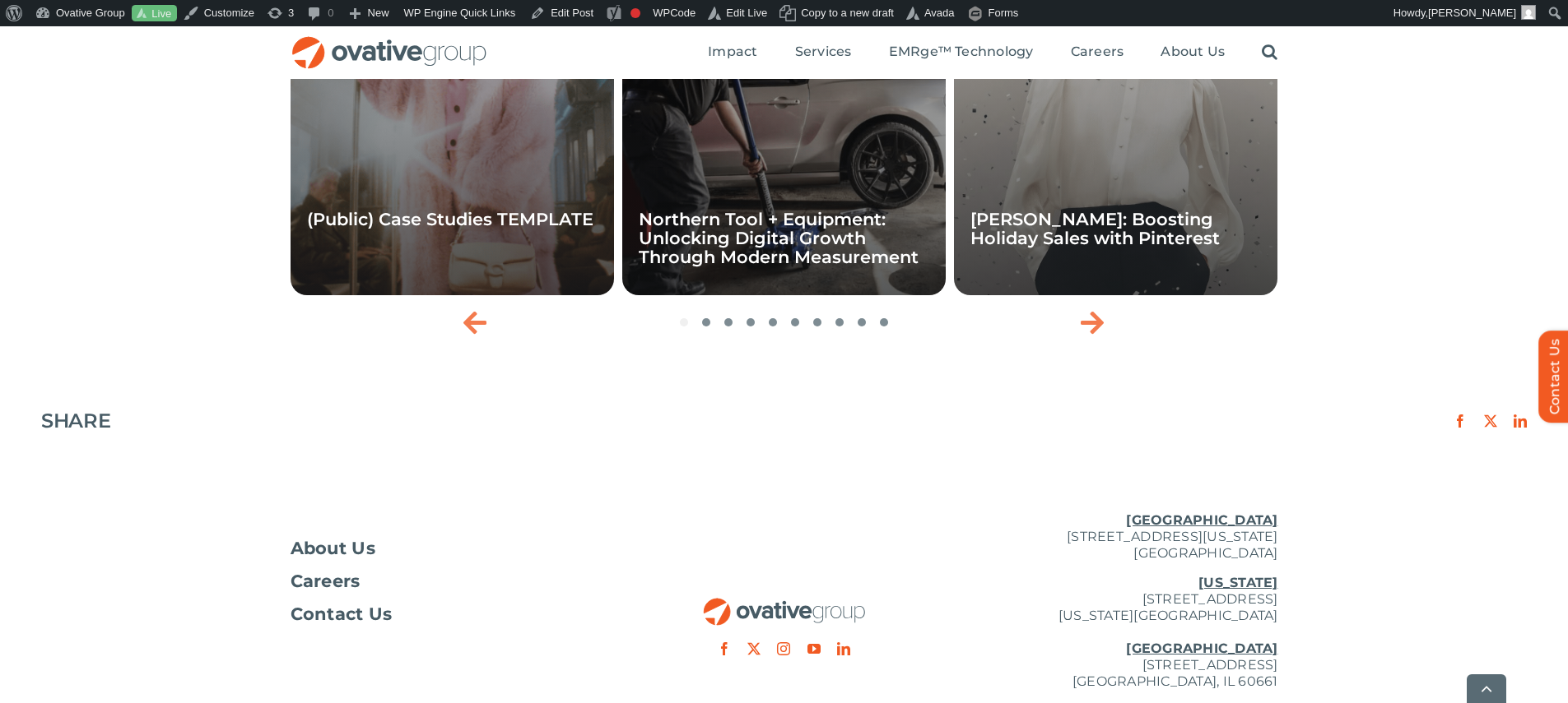
scroll to position [2863, 0]
